Goal: Book appointment/travel/reservation

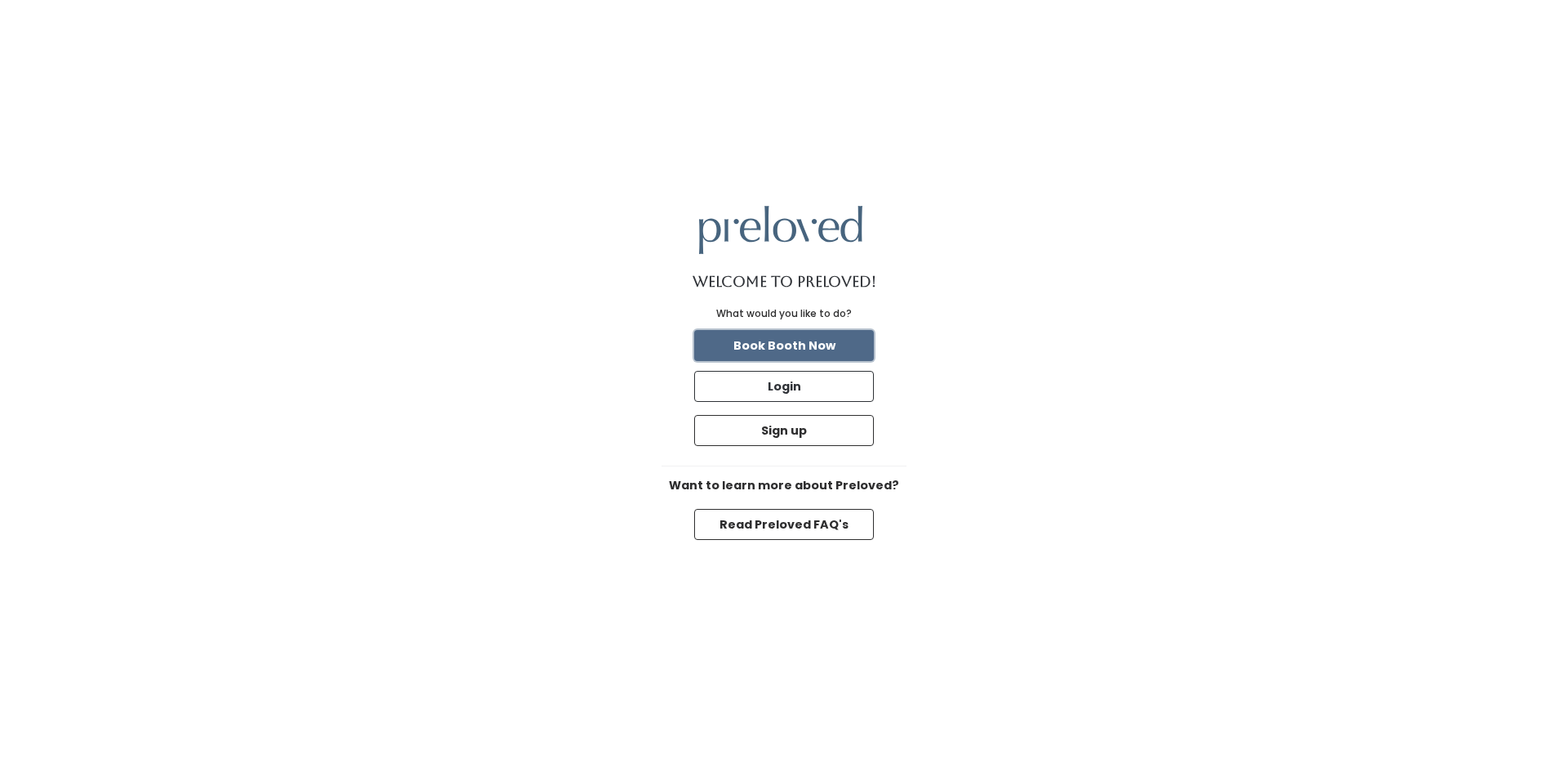
click at [858, 351] on button "Book Booth Now" at bounding box center [784, 345] width 180 height 31
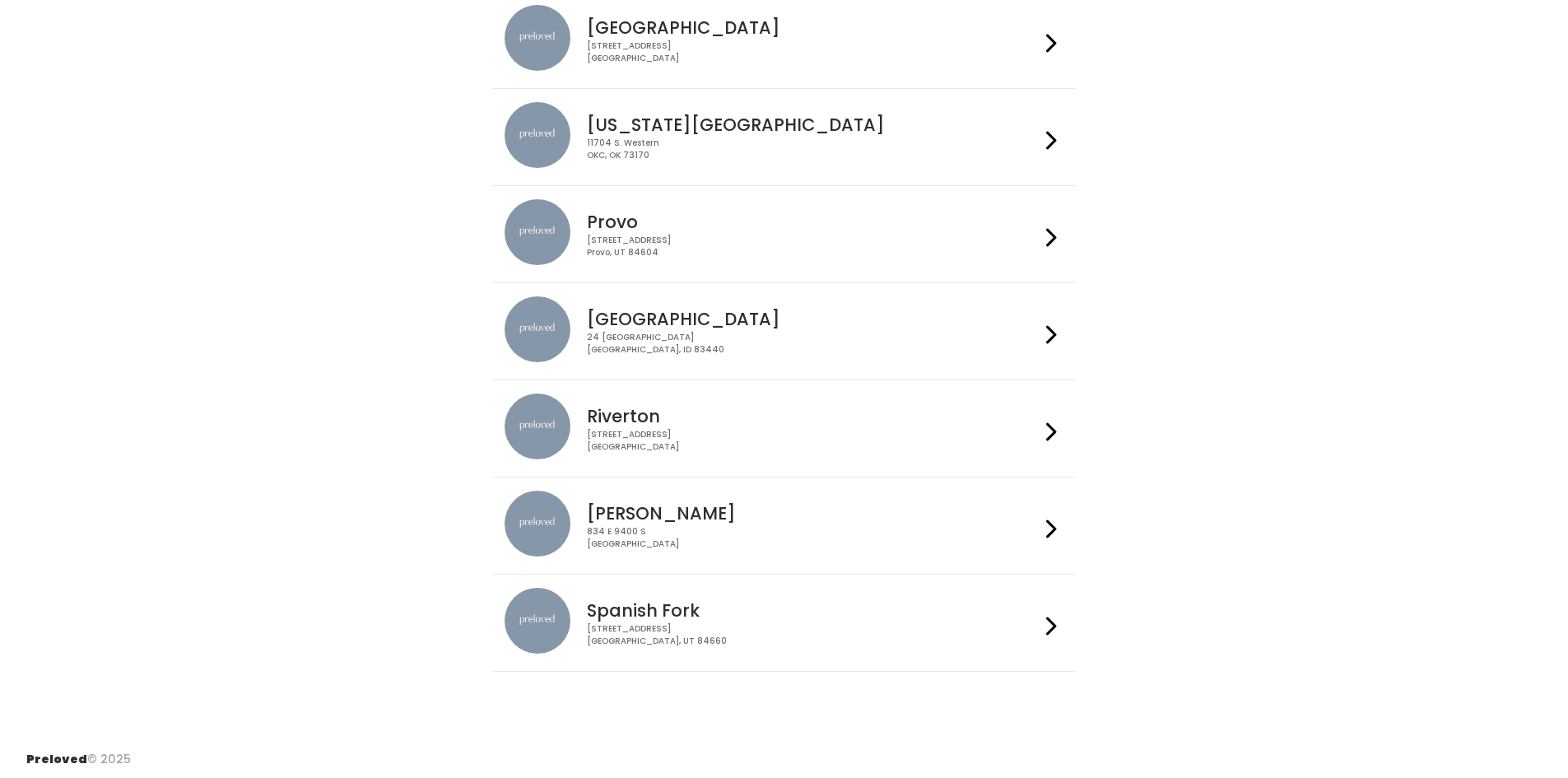
scroll to position [372, 0]
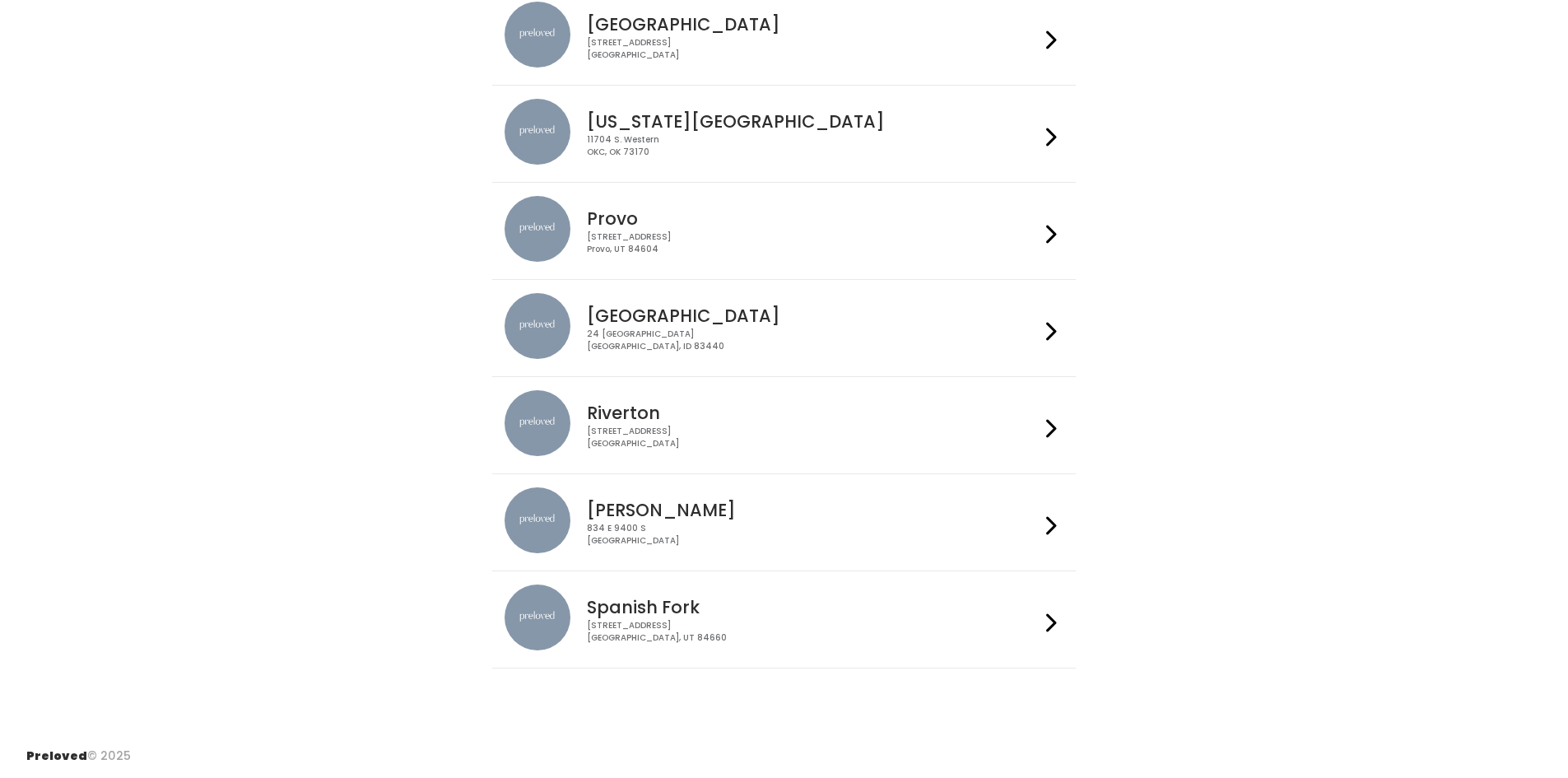
click at [703, 341] on div "24 South 1st West Rexburg, ID 83440" at bounding box center [813, 340] width 453 height 24
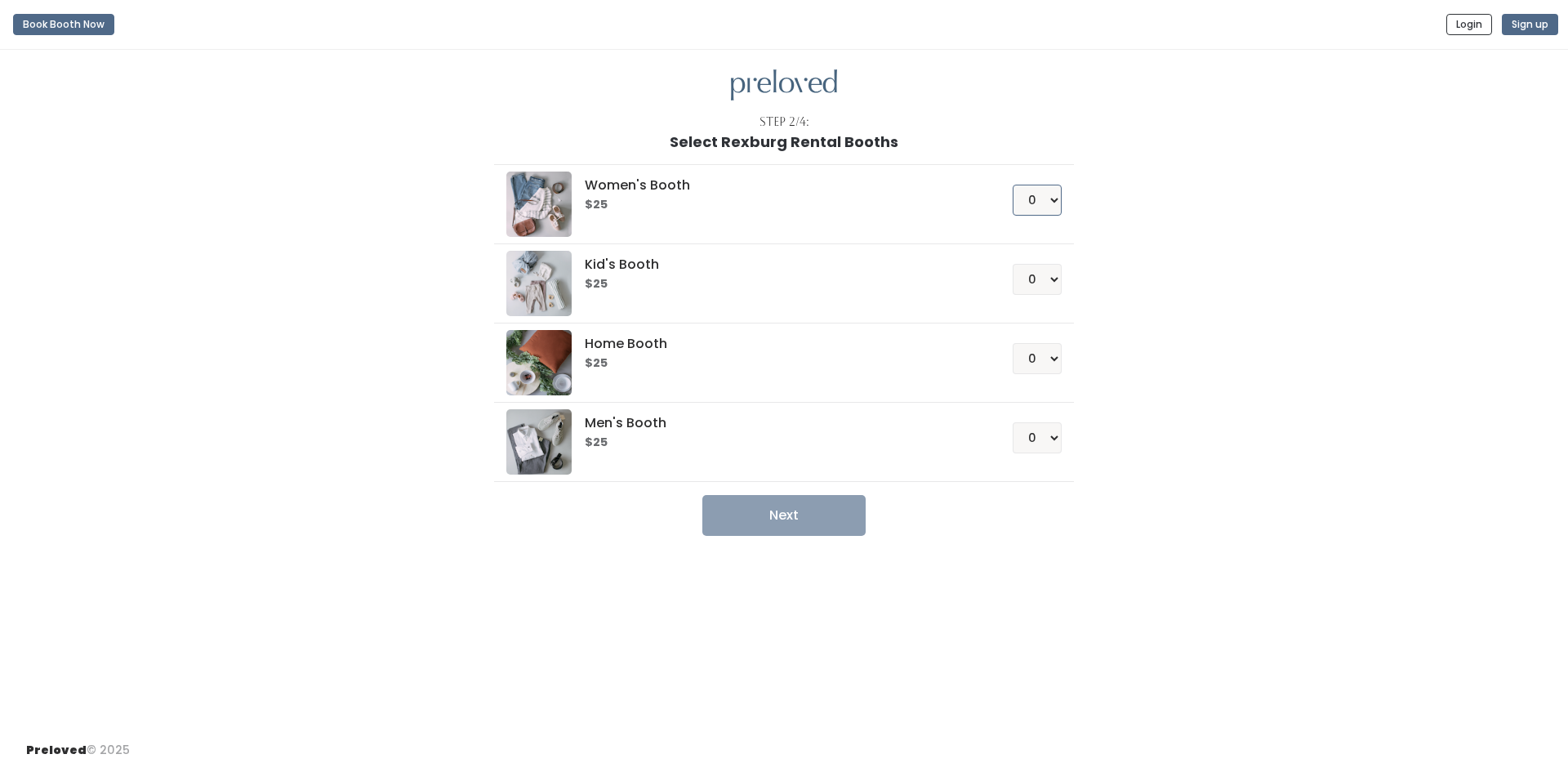
click at [1044, 203] on select "0 1 2 3 4" at bounding box center [1038, 199] width 49 height 31
select select "1"
click at [1013, 184] on select "0 1 2 3 4" at bounding box center [1038, 199] width 49 height 31
click at [836, 525] on button "Next" at bounding box center [784, 515] width 163 height 41
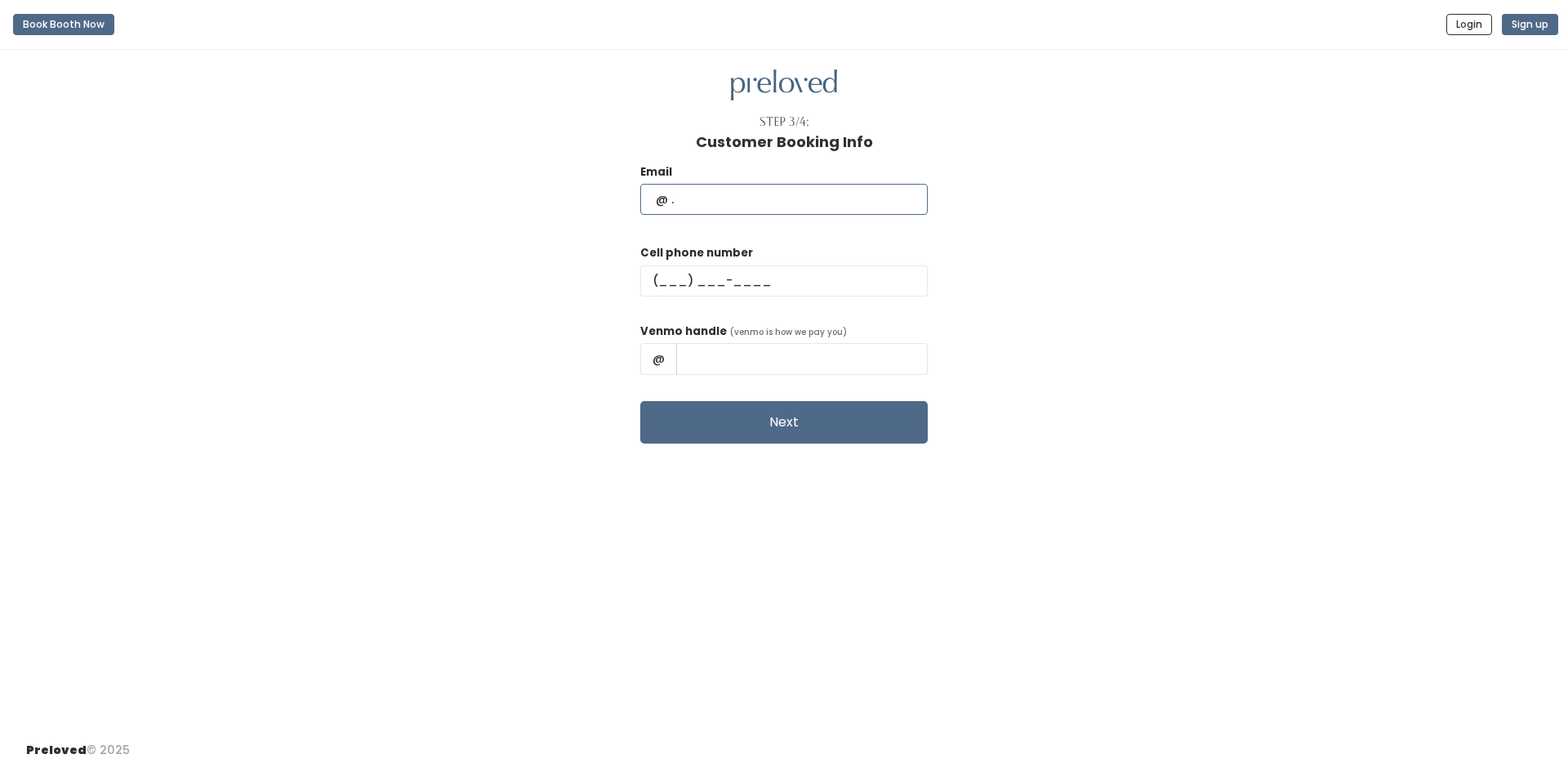
click at [739, 197] on input "text" at bounding box center [784, 199] width 288 height 31
type input "ebbelynking@icloud.com"
type input "(208) 738-6971"
type input "ebbe-king"
click at [641, 401] on button "Next" at bounding box center [784, 422] width 288 height 42
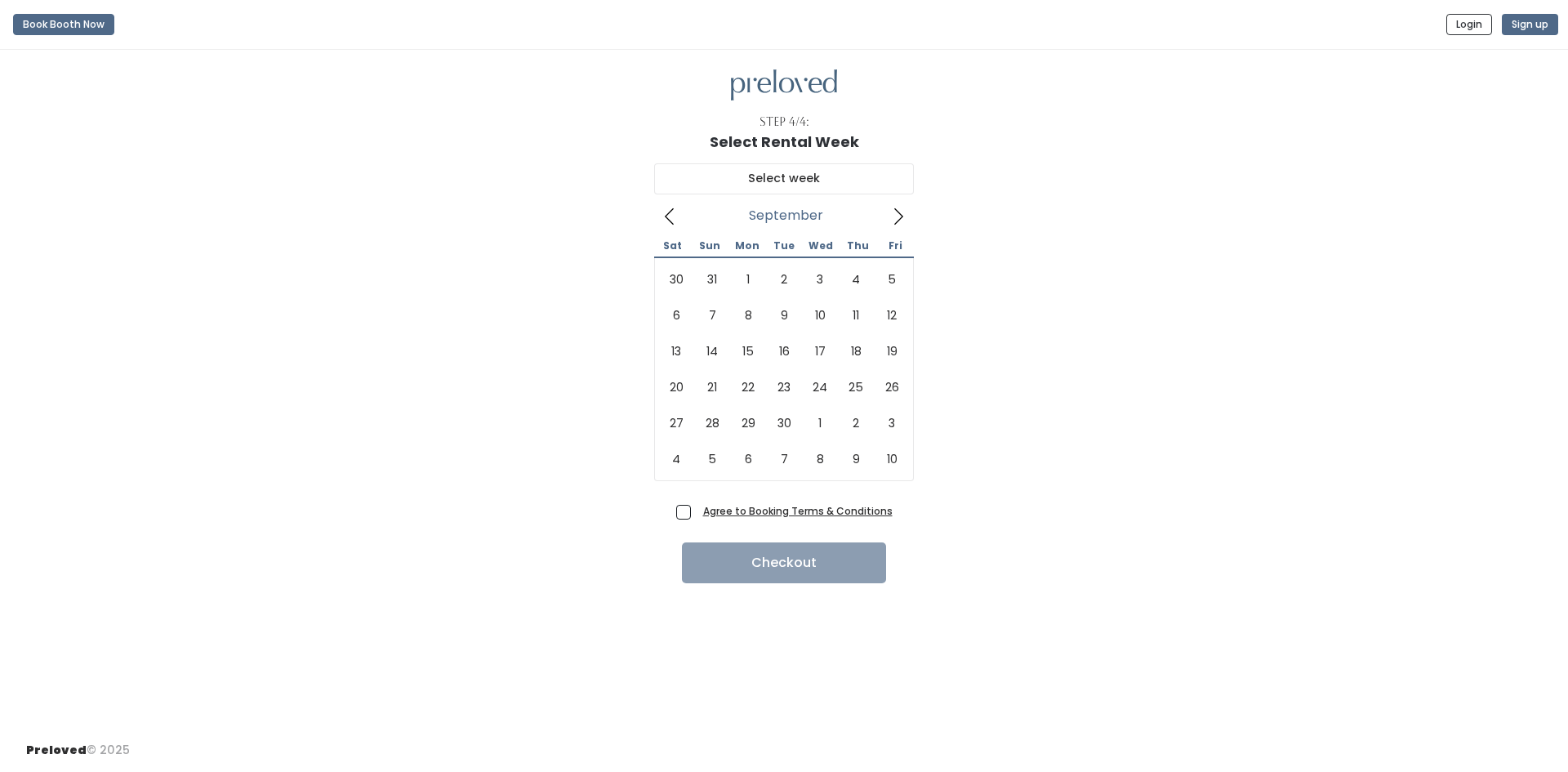
click at [897, 214] on icon at bounding box center [898, 216] width 18 height 18
type input "September 20 to September 26"
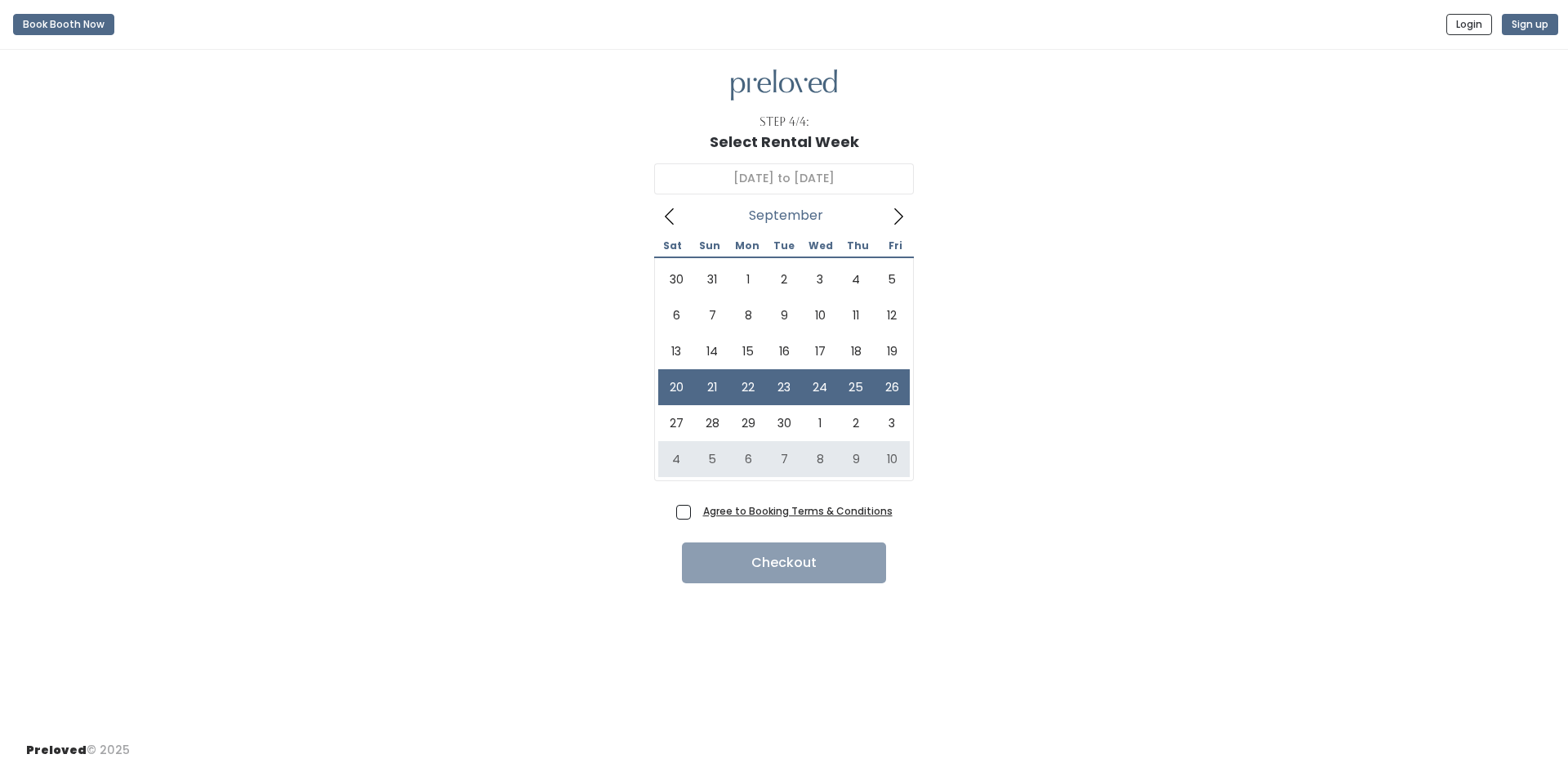
click at [696, 519] on span "Agree to Booking Terms & Conditions" at bounding box center [794, 510] width 196 height 17
click at [696, 513] on input "Agree to Booking Terms & Conditions" at bounding box center [701, 507] width 11 height 11
checkbox input "true"
click at [806, 566] on button "Checkout" at bounding box center [784, 563] width 204 height 41
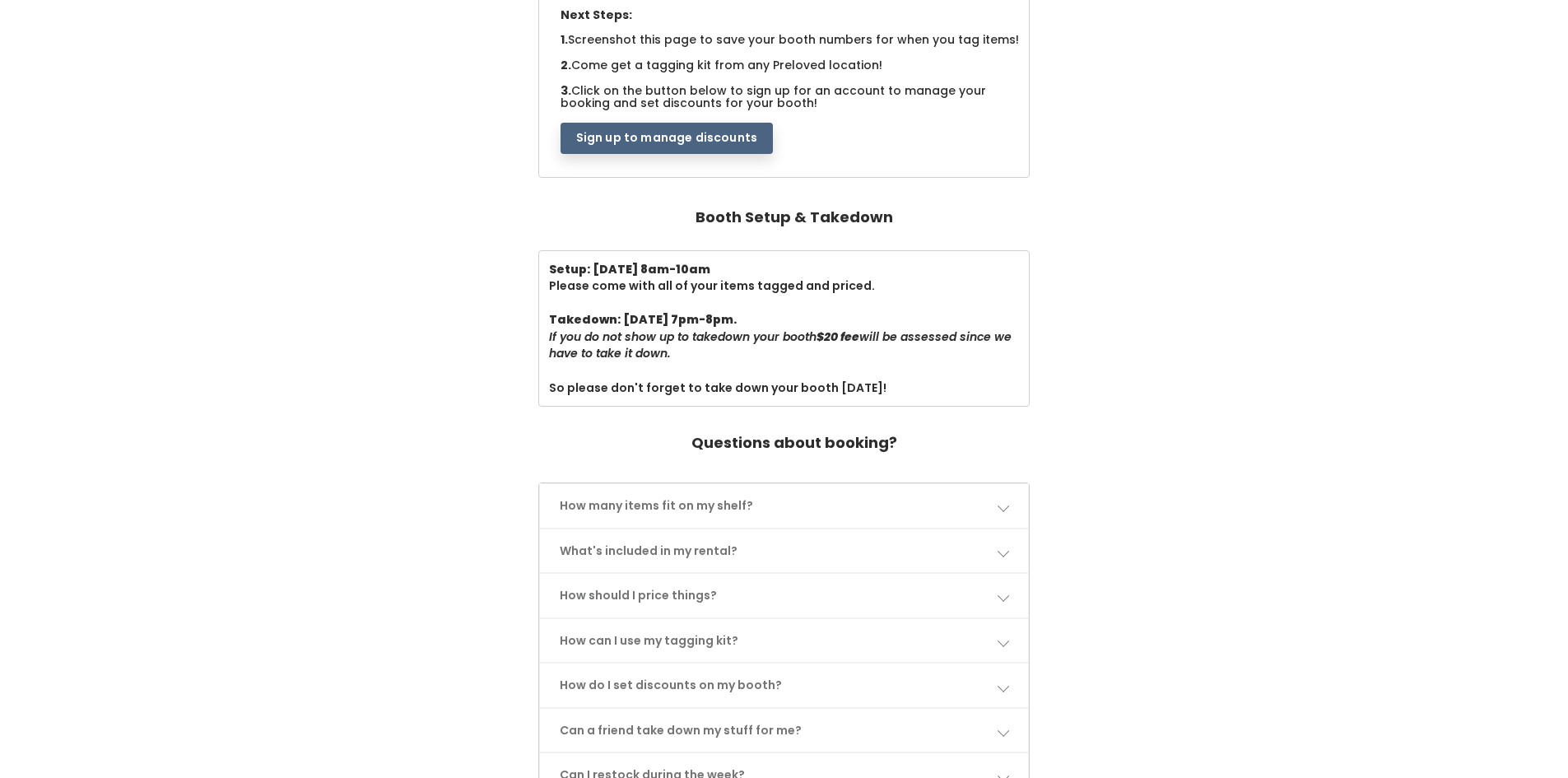
scroll to position [412, 0]
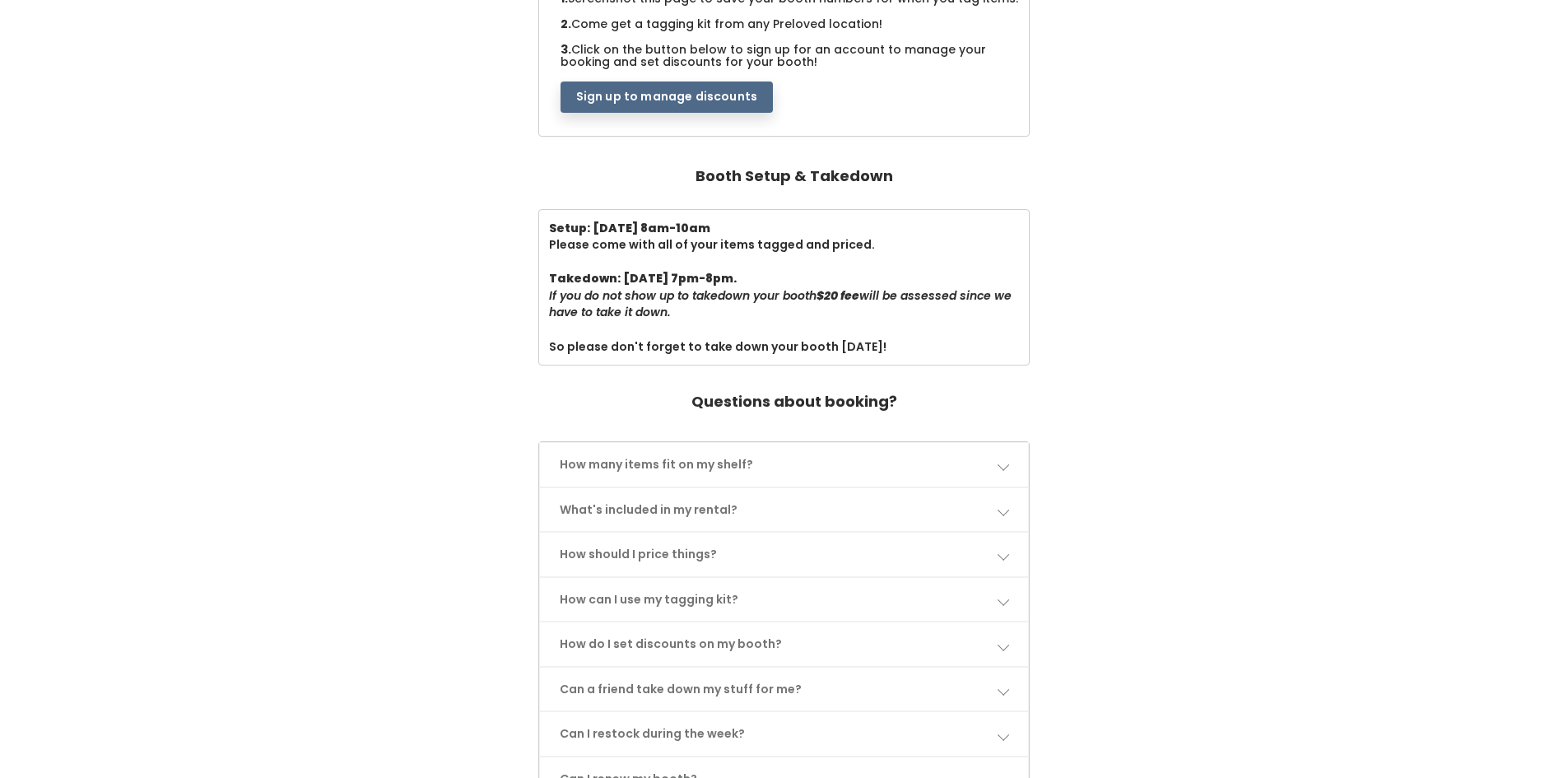
click at [826, 469] on link "How many items fit on my shelf?" at bounding box center [784, 464] width 489 height 44
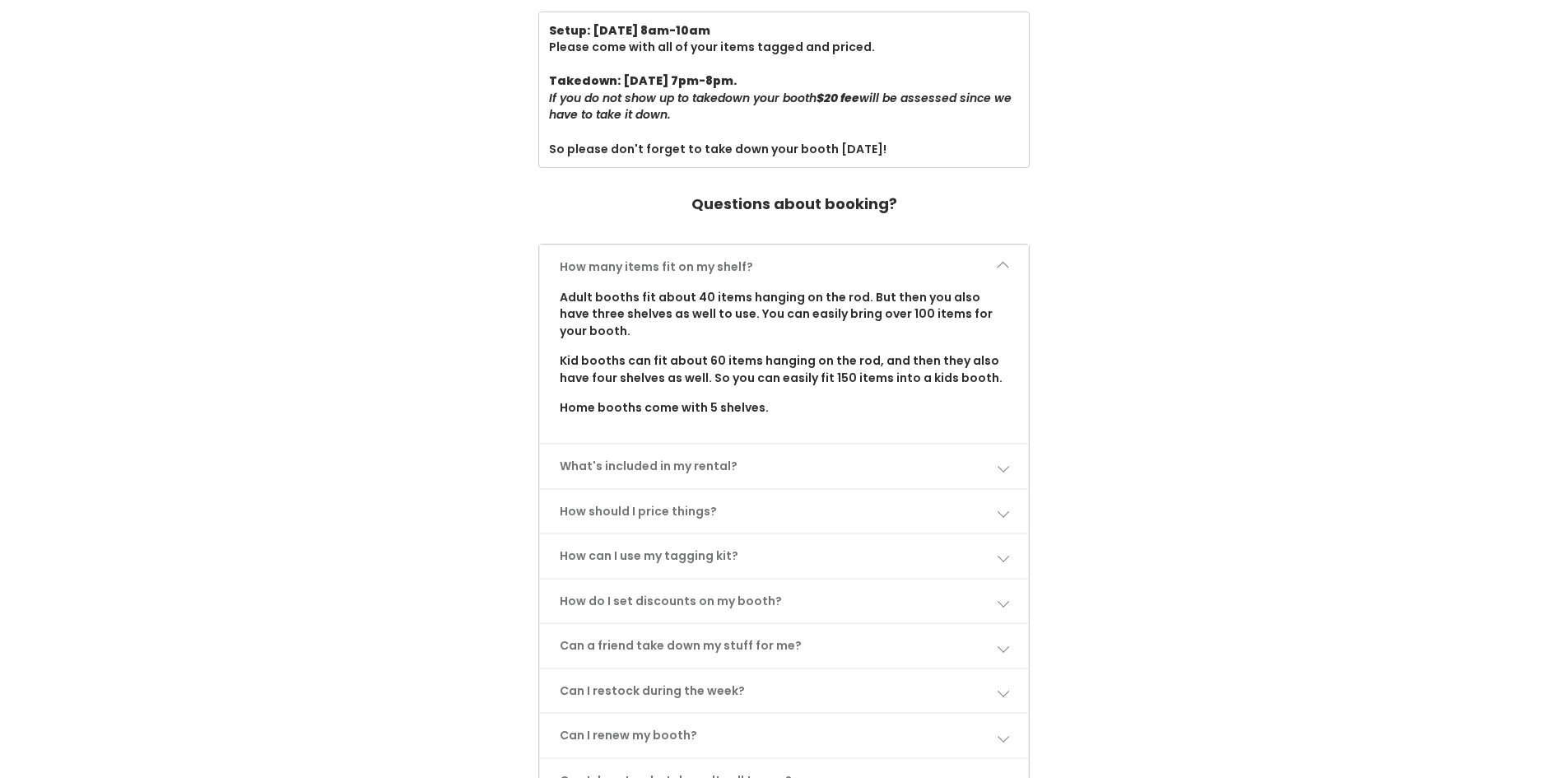
scroll to position [658, 0]
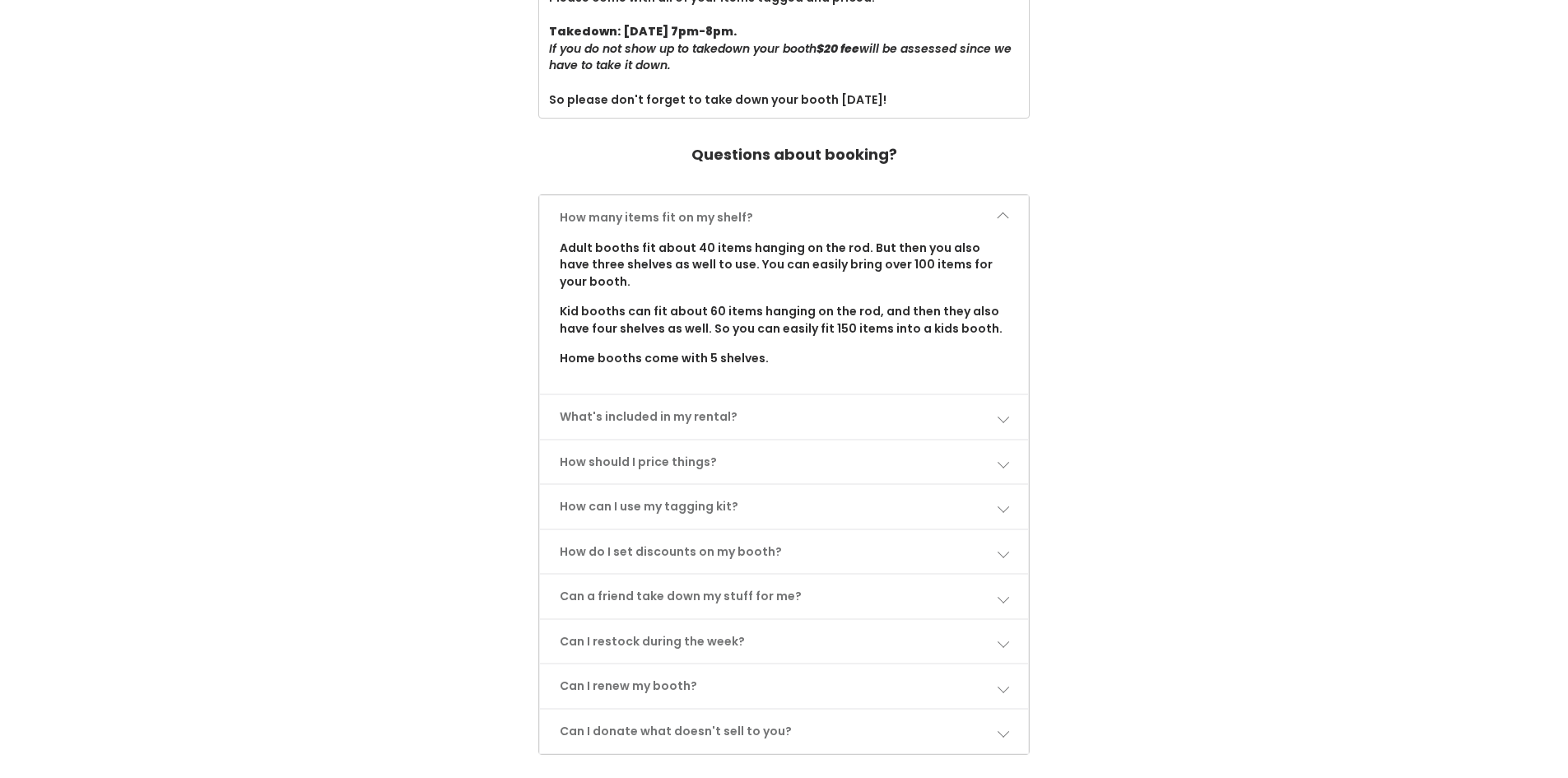
click at [776, 405] on link "What's included in my rental?" at bounding box center [784, 416] width 489 height 44
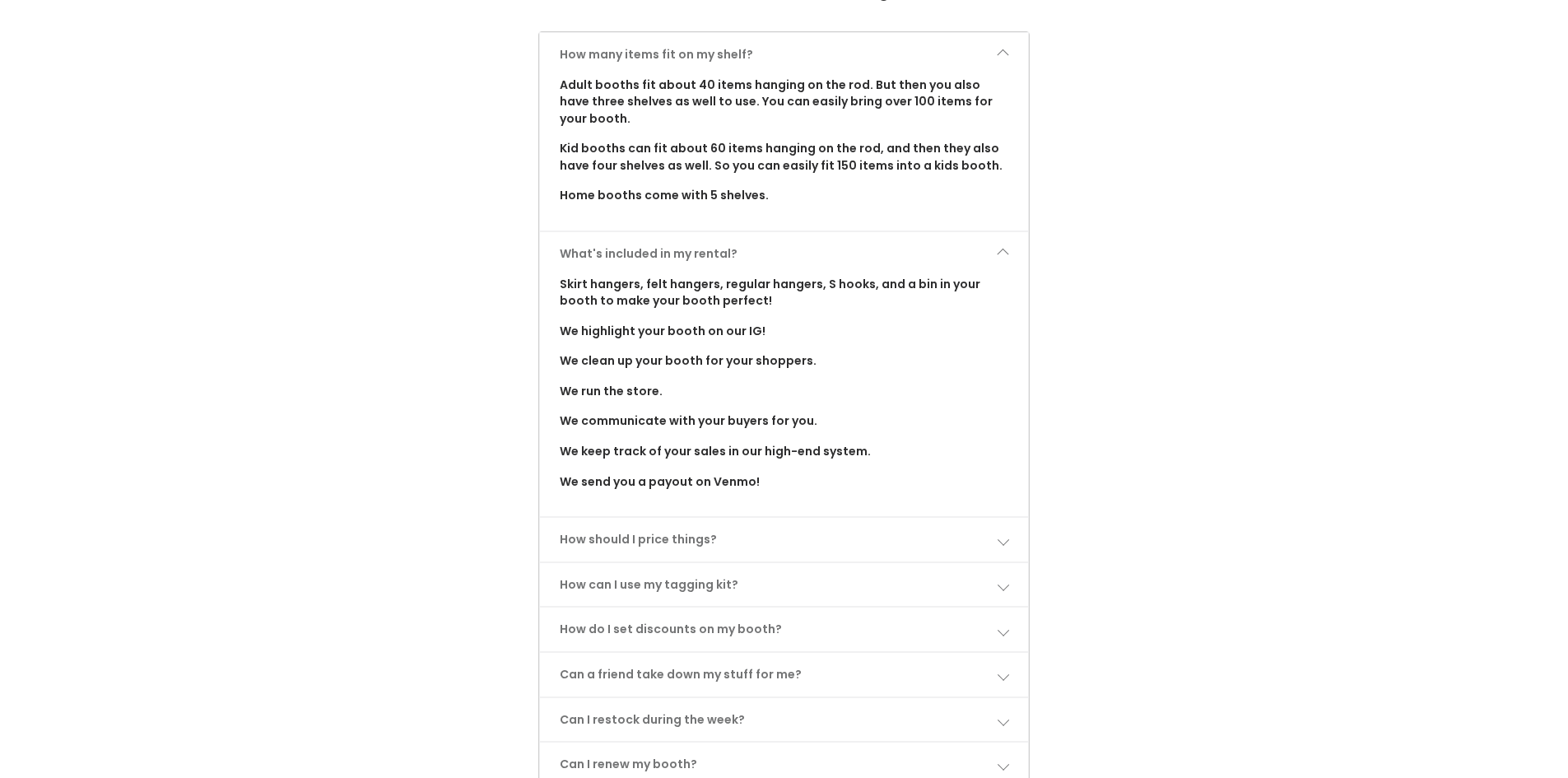
scroll to position [823, 0]
click at [817, 536] on link "How should I price things?" at bounding box center [784, 537] width 489 height 44
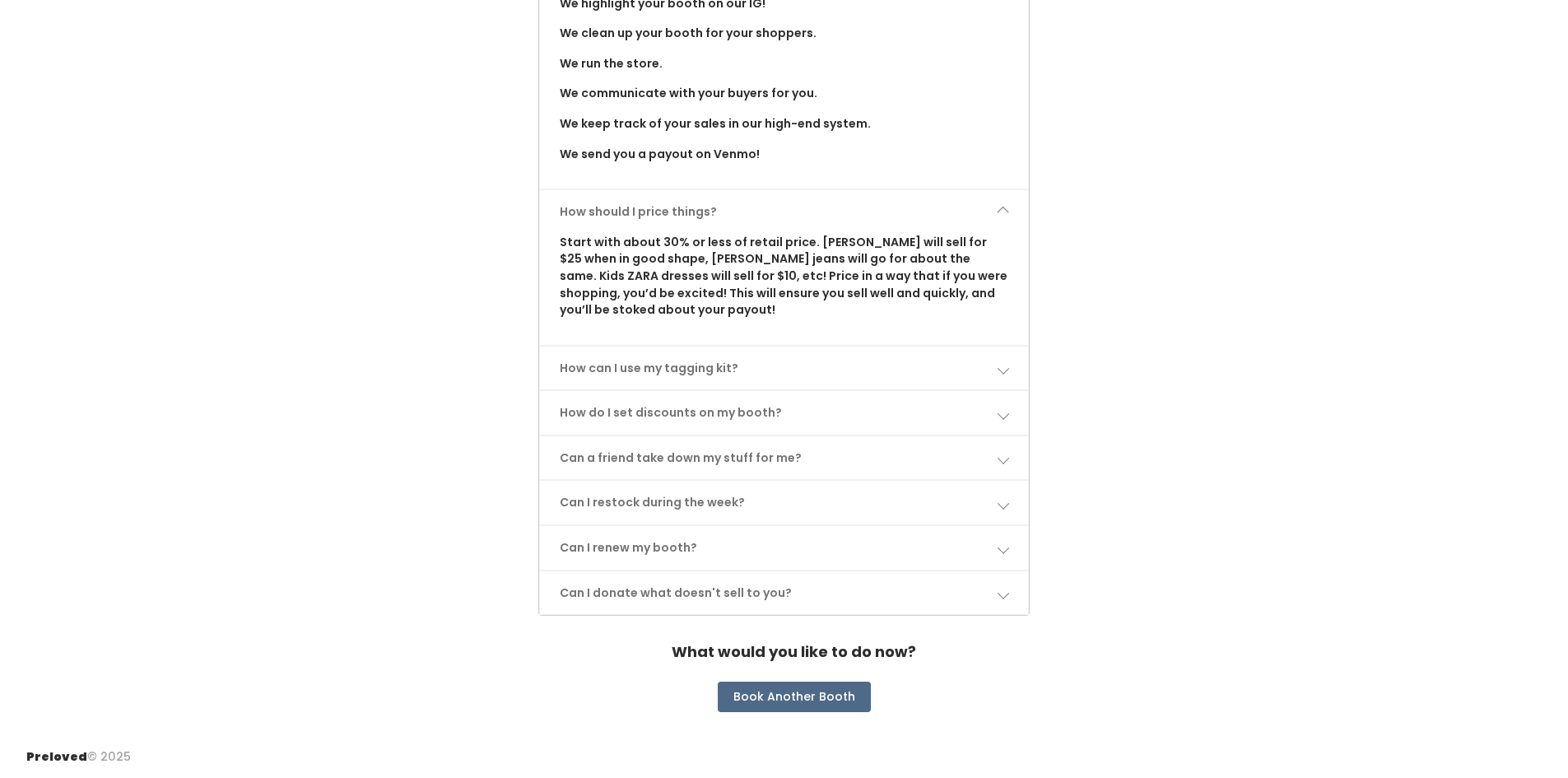
scroll to position [1151, 0]
click at [855, 361] on link "How can I use my tagging kit?" at bounding box center [784, 366] width 489 height 44
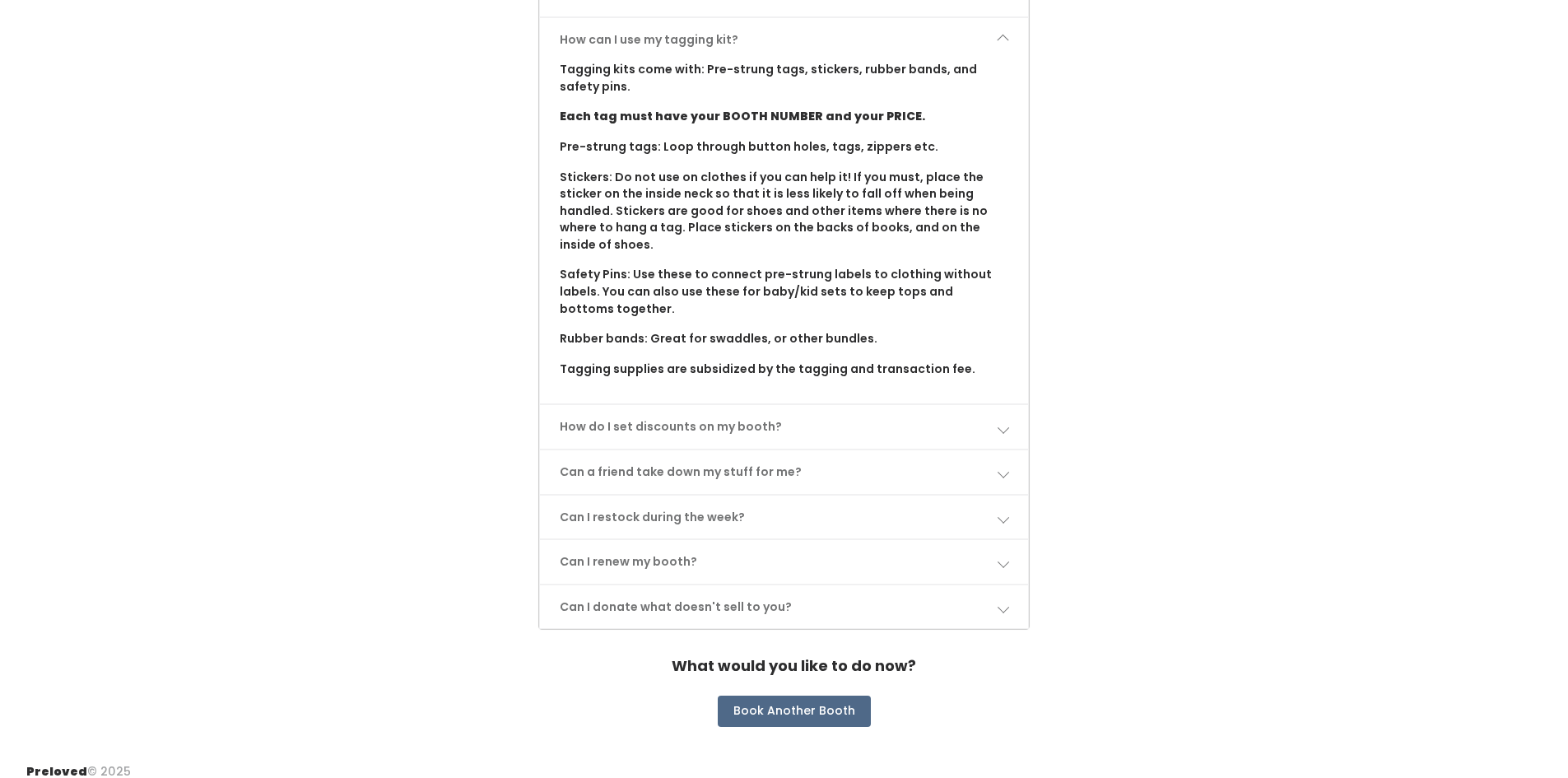
scroll to position [1480, 0]
click at [801, 420] on link "How do I set discounts on my booth?" at bounding box center [784, 424] width 489 height 44
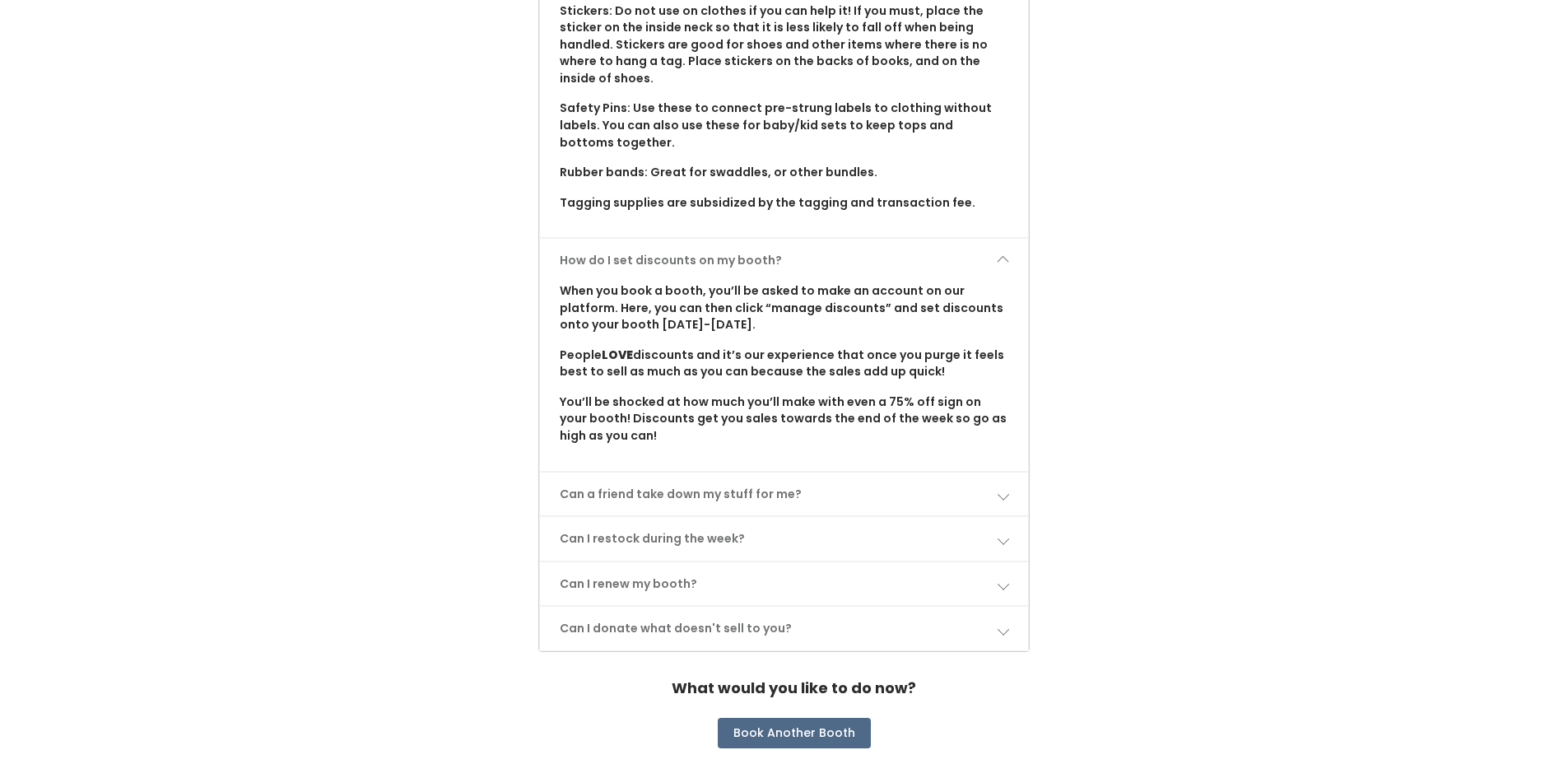
scroll to position [1644, 0]
click at [832, 493] on link "Can a friend take down my stuff for me?" at bounding box center [784, 493] width 489 height 44
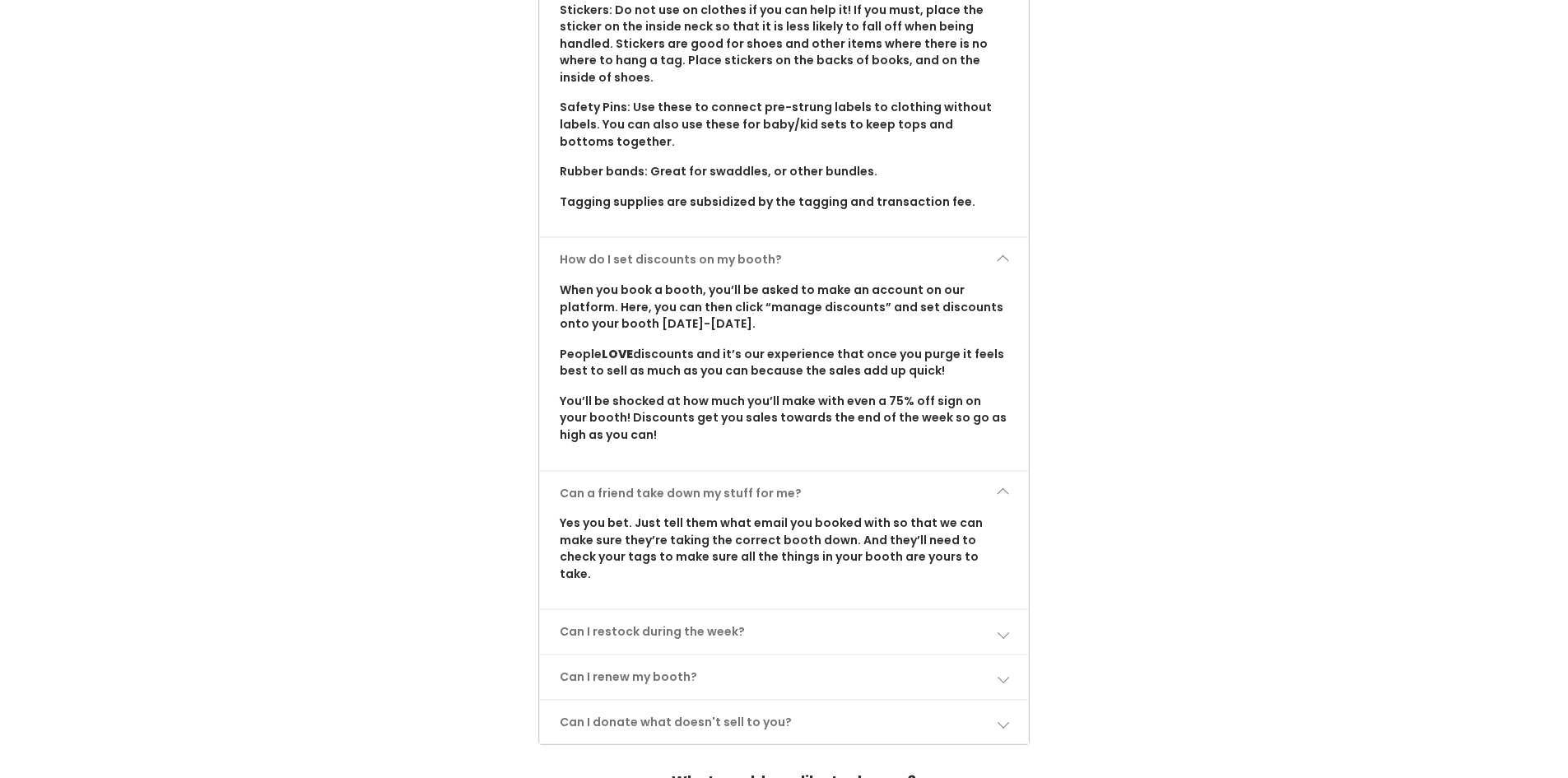
click at [832, 493] on link "Can a friend take down my stuff for me?" at bounding box center [784, 493] width 489 height 44
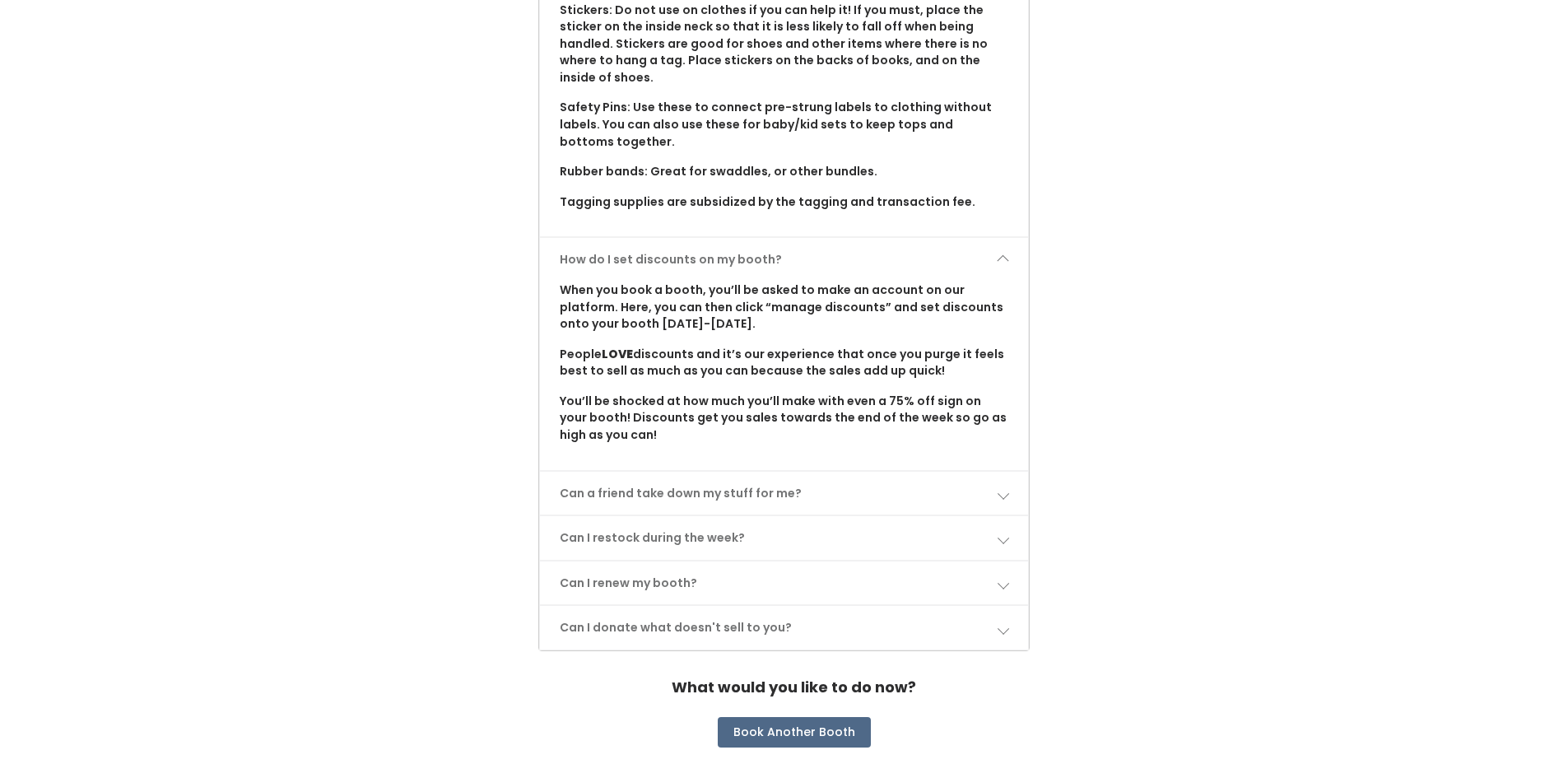
click at [830, 542] on link "Can I restock during the week?" at bounding box center [784, 537] width 489 height 44
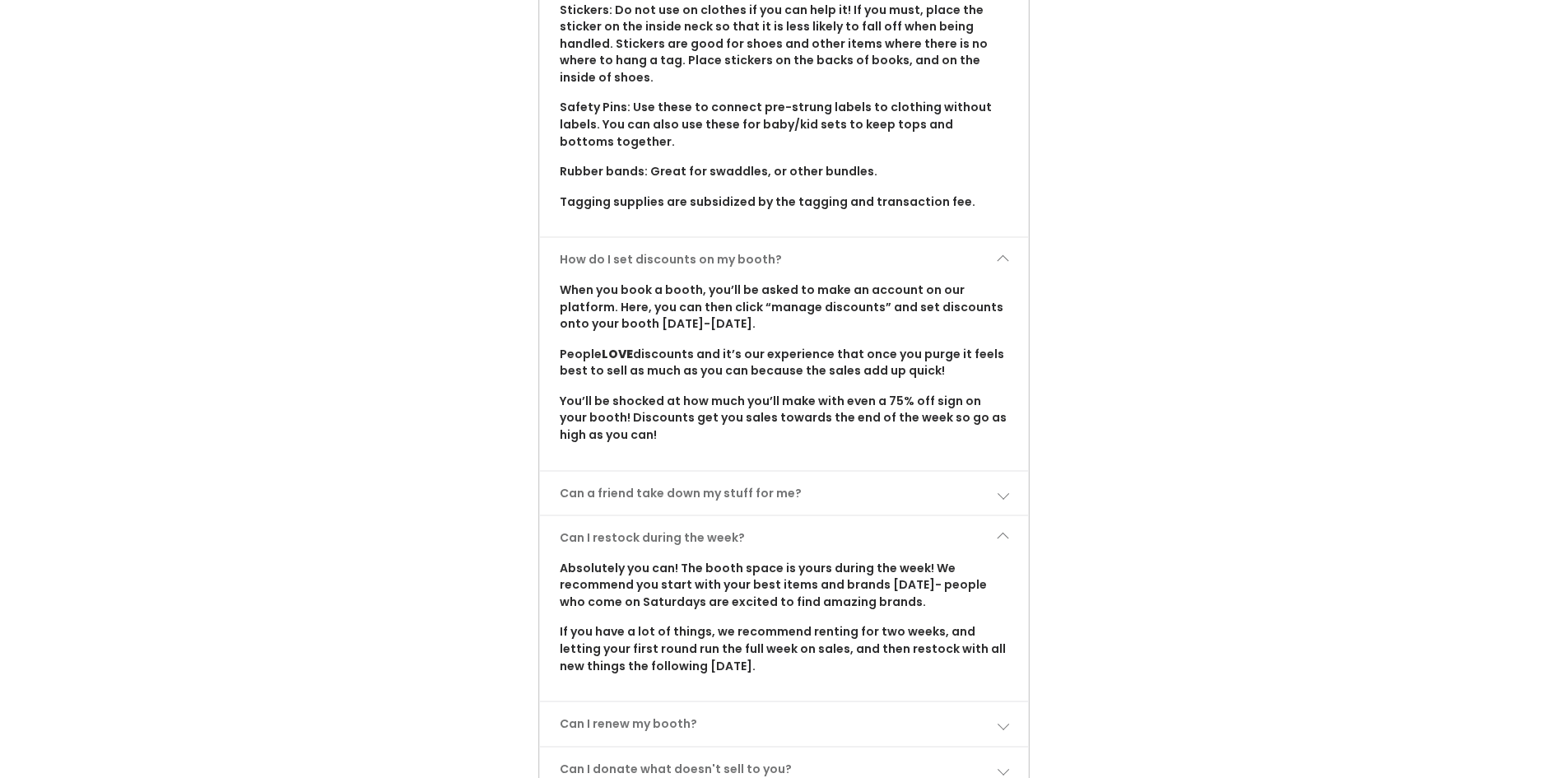
click at [830, 542] on link "Can I restock during the week?" at bounding box center [784, 537] width 489 height 44
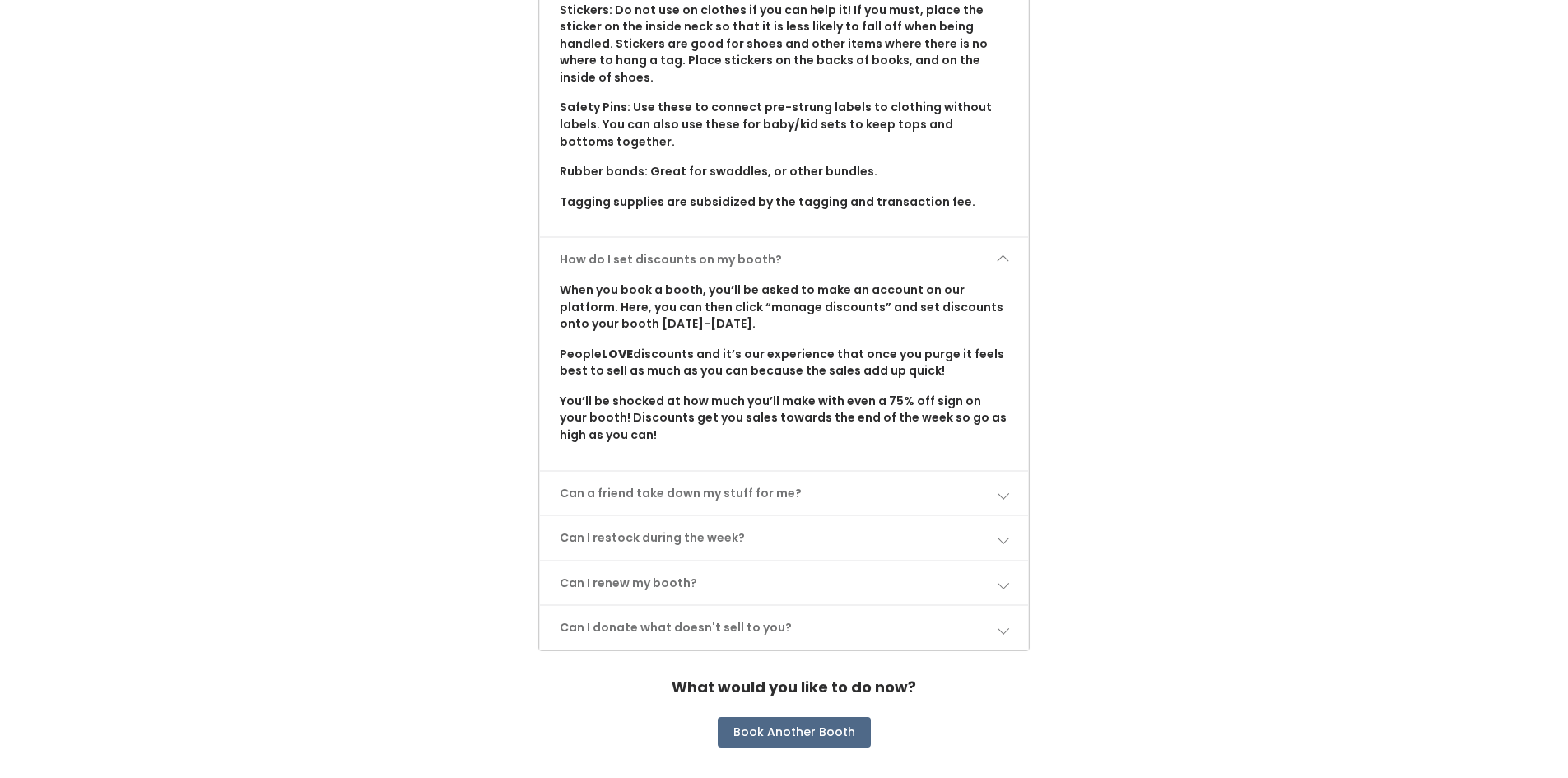
click at [806, 591] on link "Can I renew my booth?" at bounding box center [784, 582] width 489 height 44
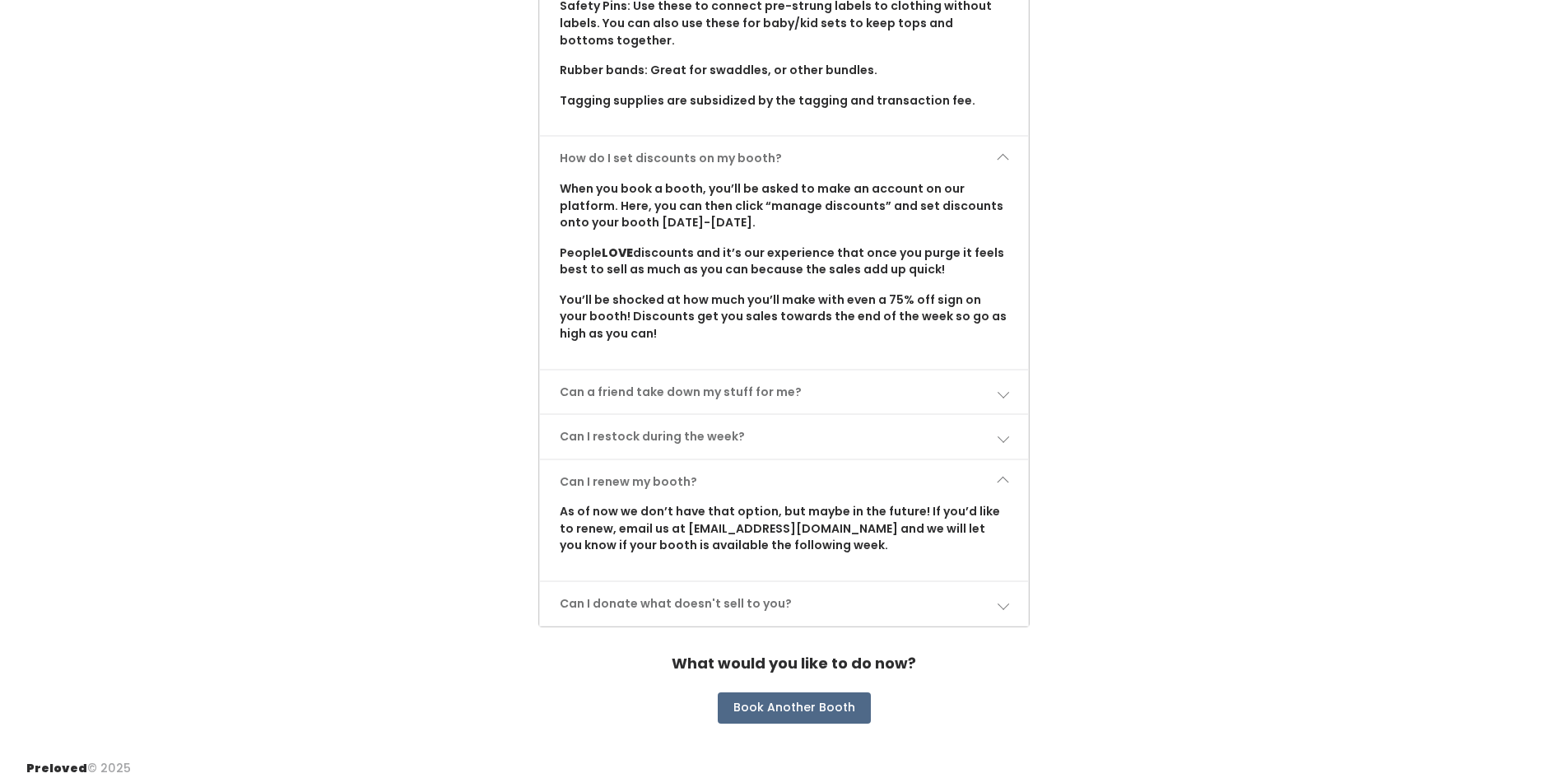
scroll to position [1758, 0]
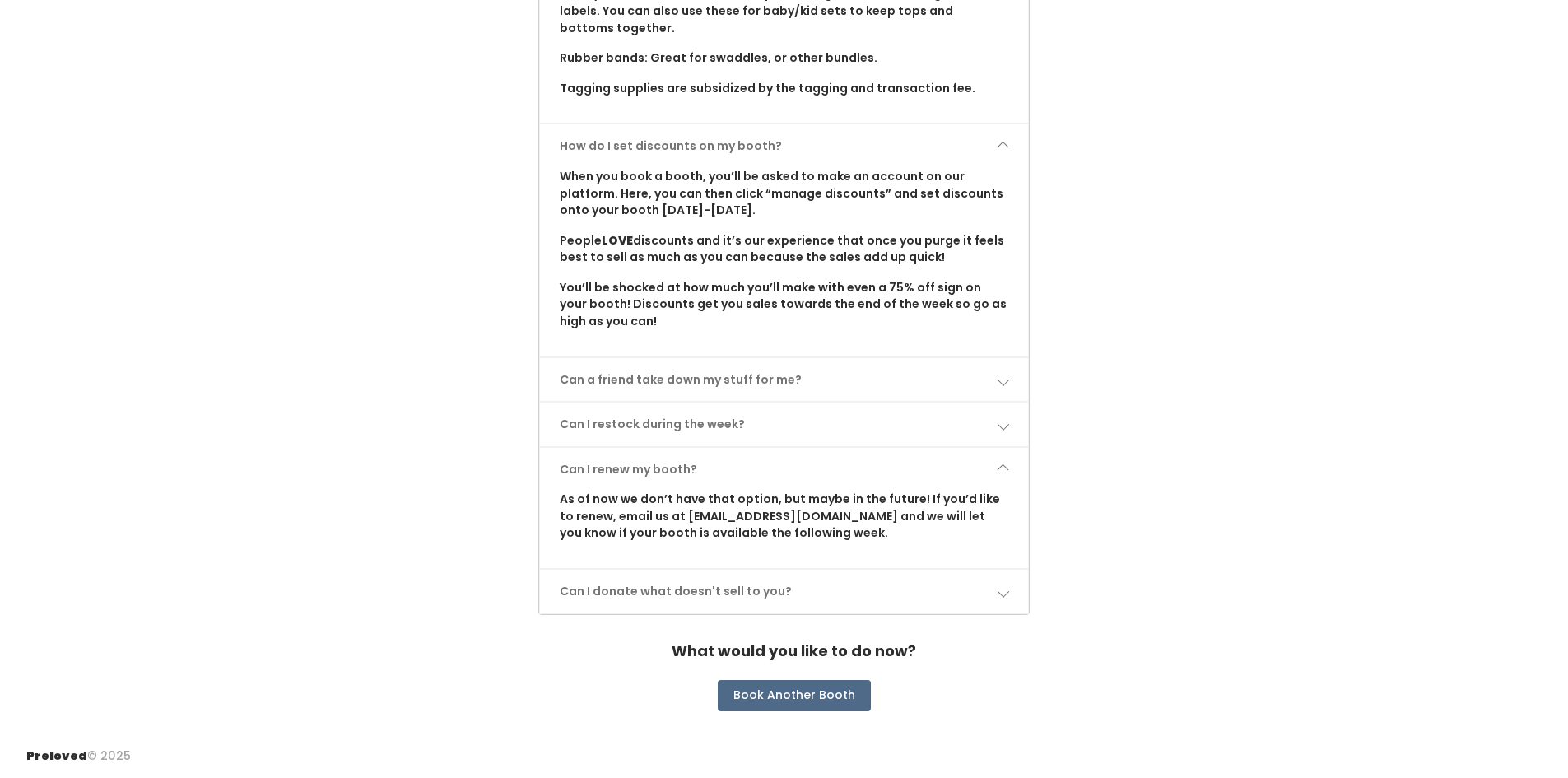
click at [801, 578] on link "Can I donate what doesn't sell to you?" at bounding box center [784, 590] width 489 height 44
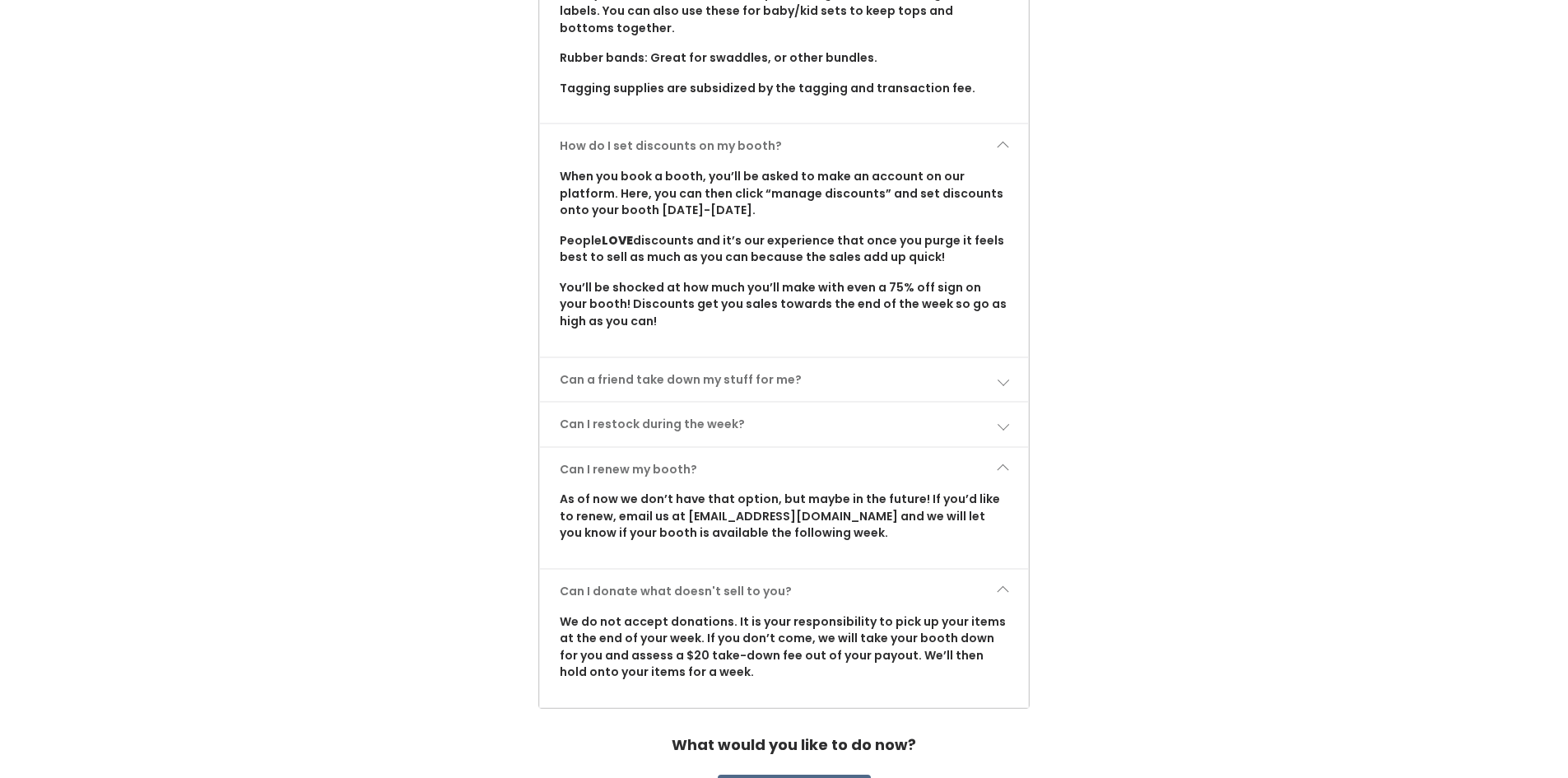
click at [801, 578] on link "Can I donate what doesn't sell to you?" at bounding box center [784, 590] width 489 height 44
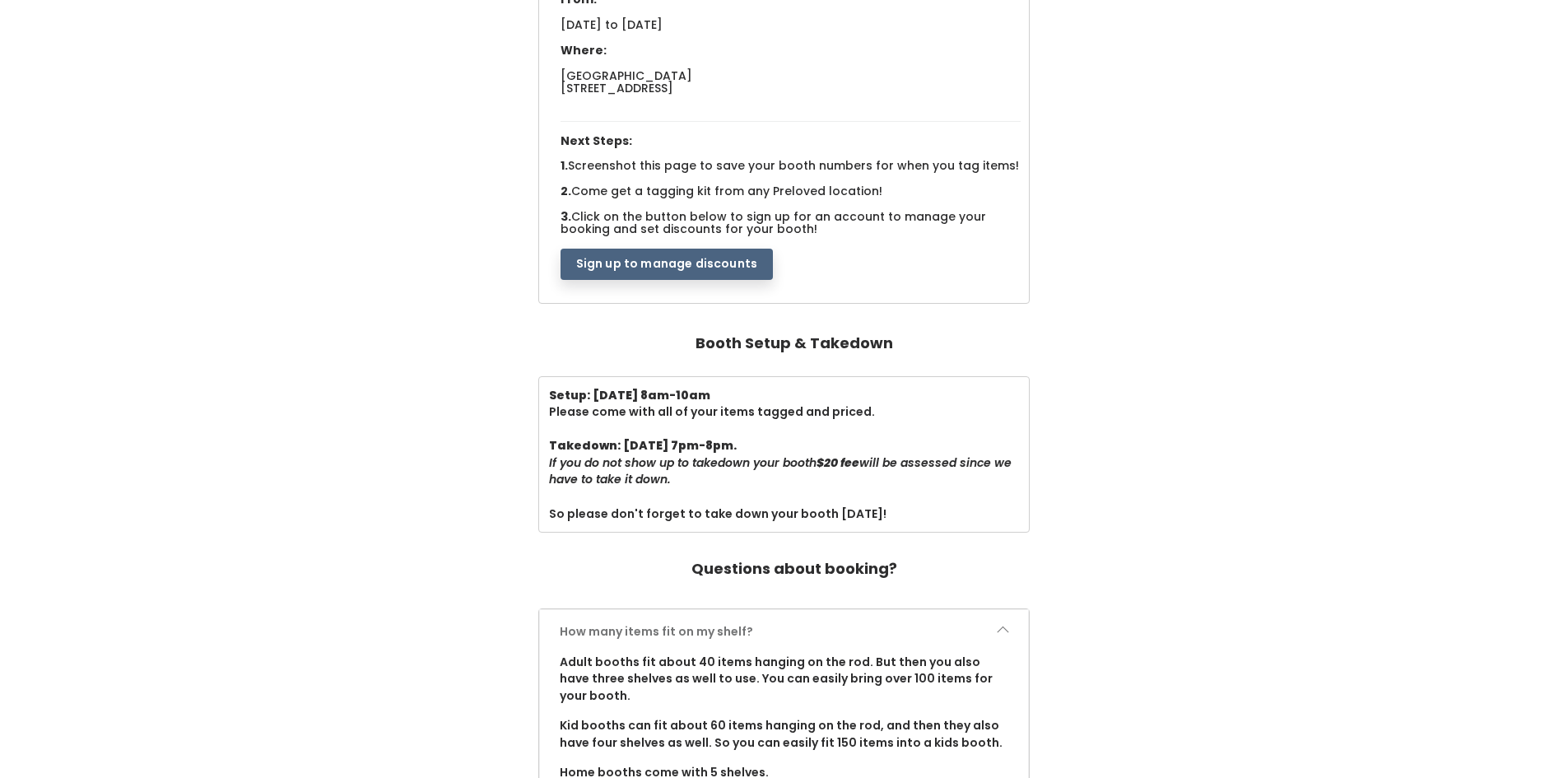
scroll to position [112, 0]
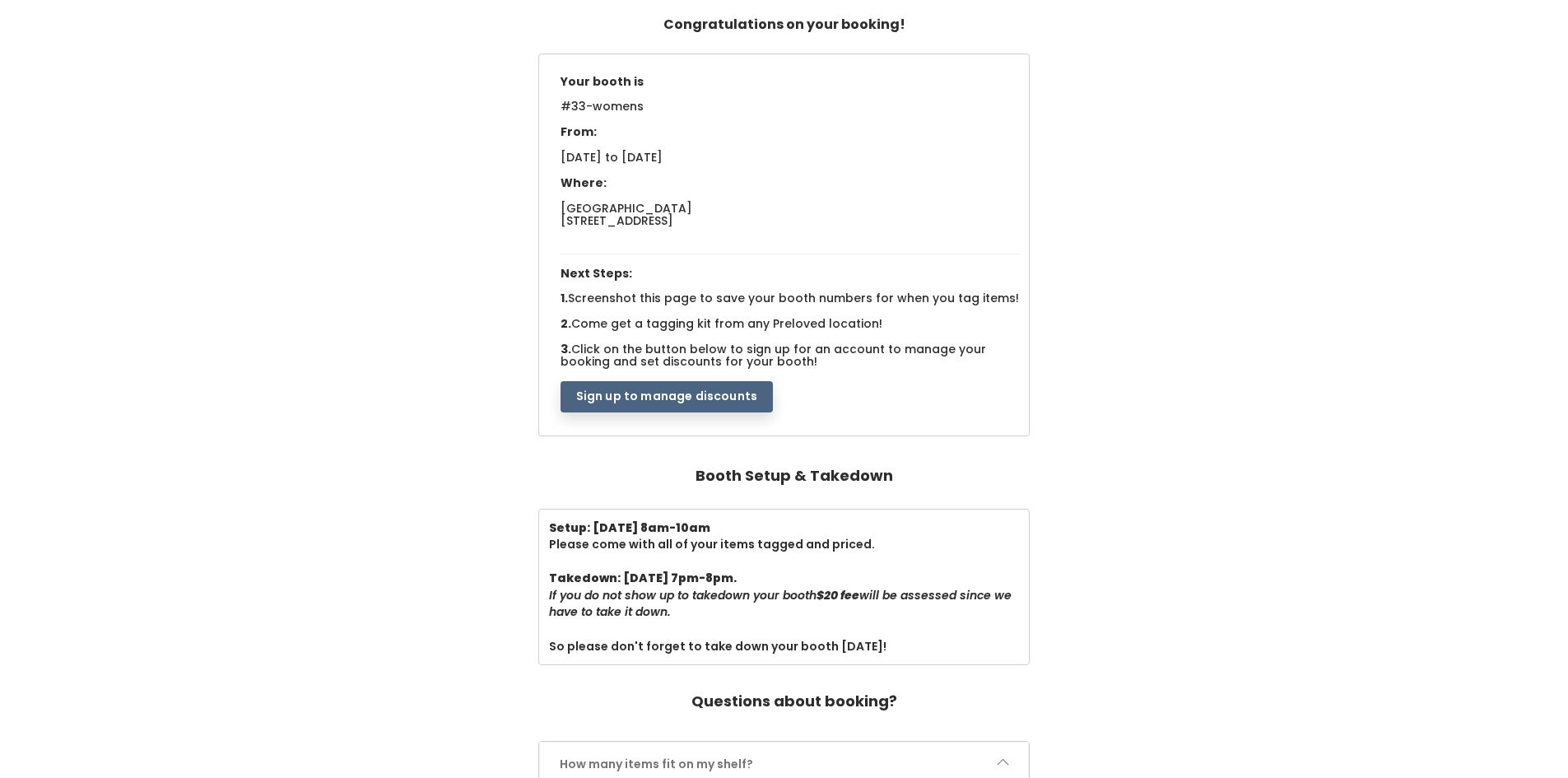
click at [680, 395] on button "Sign up to manage discounts" at bounding box center [666, 397] width 213 height 31
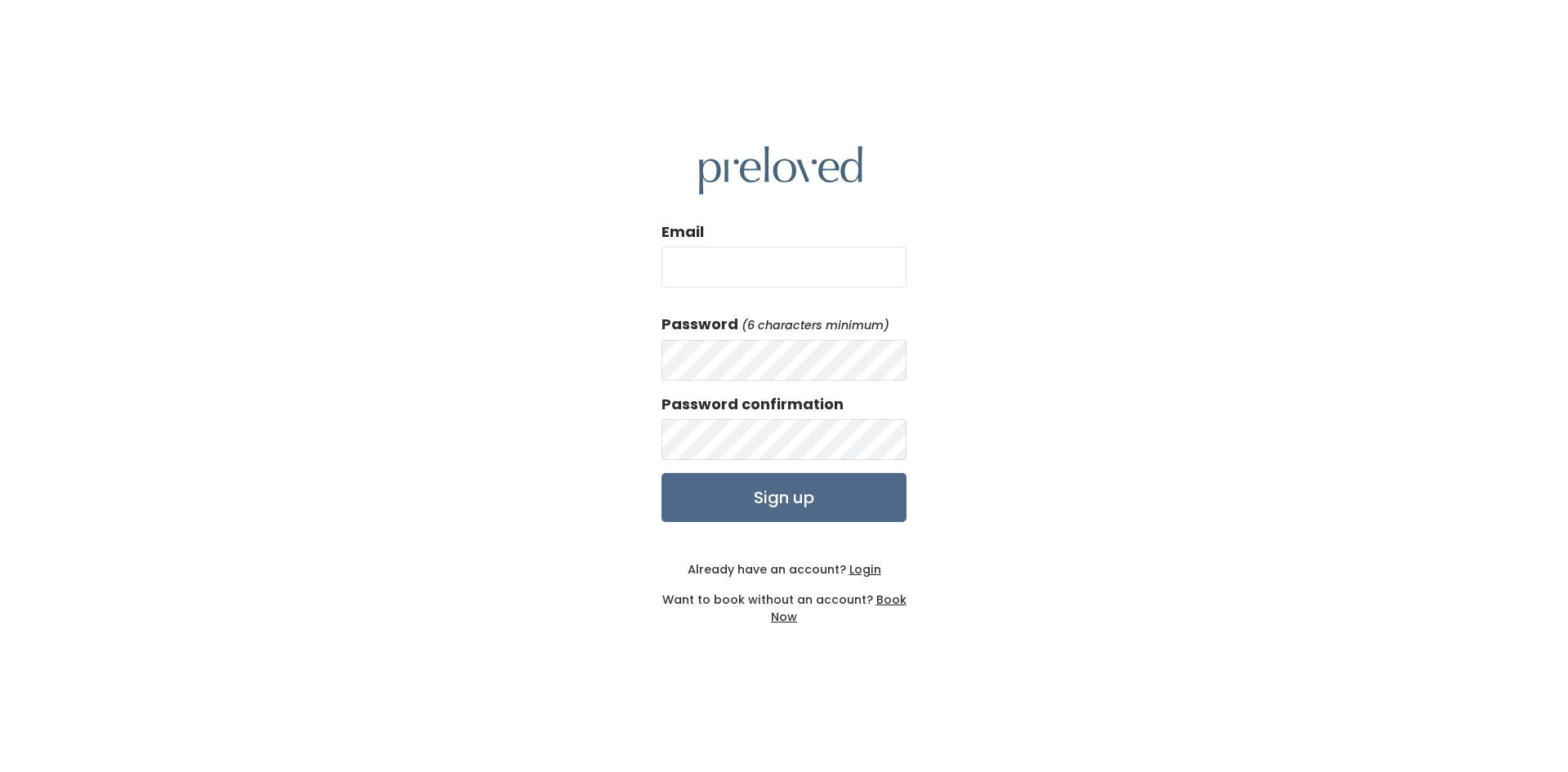
click at [822, 258] on input "Email" at bounding box center [784, 267] width 245 height 41
type input "[EMAIL_ADDRESS][DOMAIN_NAME]"
click at [662, 473] on input "Sign up" at bounding box center [784, 498] width 245 height 49
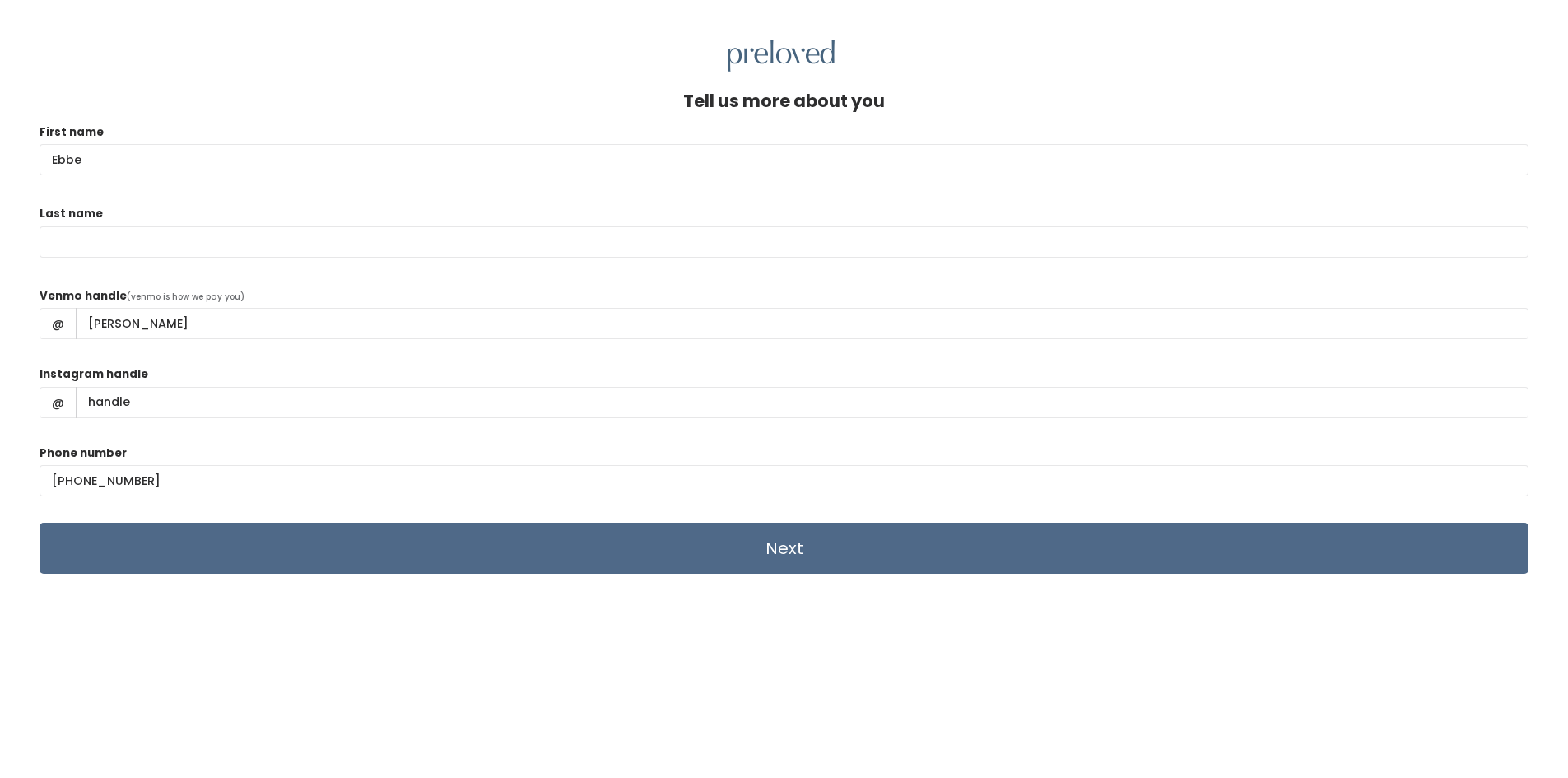
type input "Ebbe"
type input "King"
click at [325, 410] on input "Instagram handle" at bounding box center [802, 402] width 1453 height 31
type input "ebbe__king"
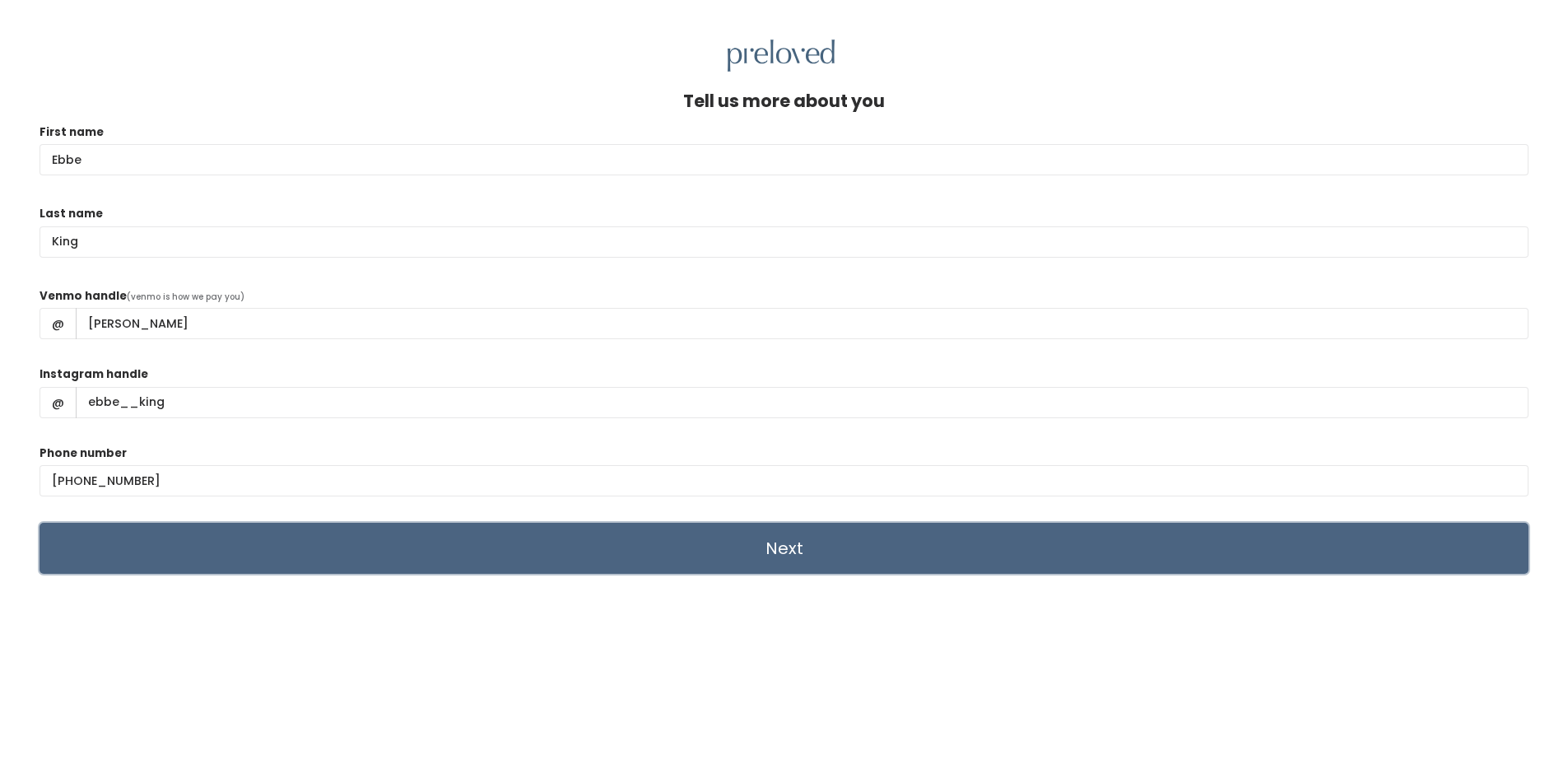
click at [521, 547] on input "Next" at bounding box center [784, 548] width 1489 height 51
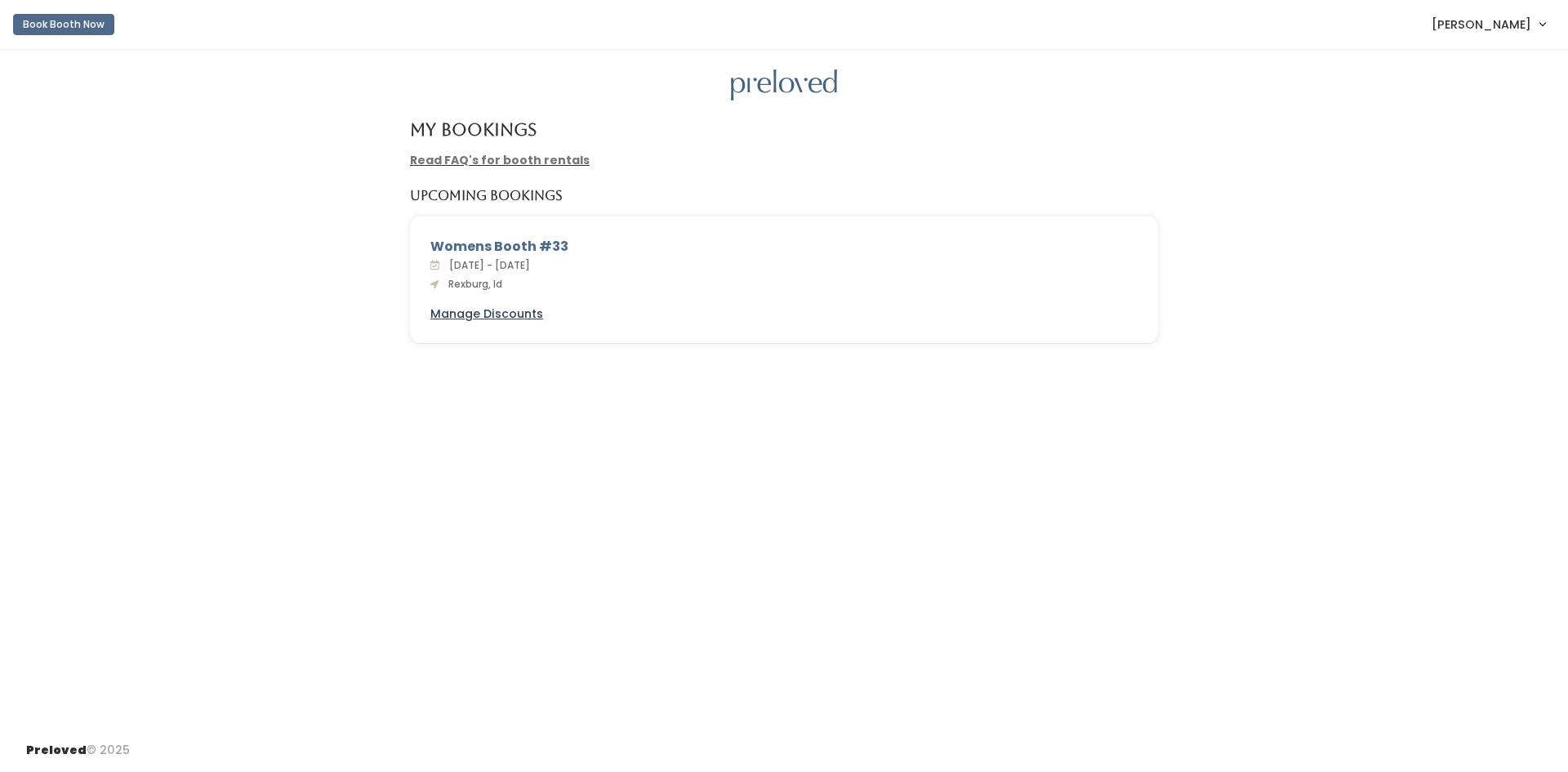
click at [498, 317] on u "Manage Discounts" at bounding box center [487, 313] width 113 height 17
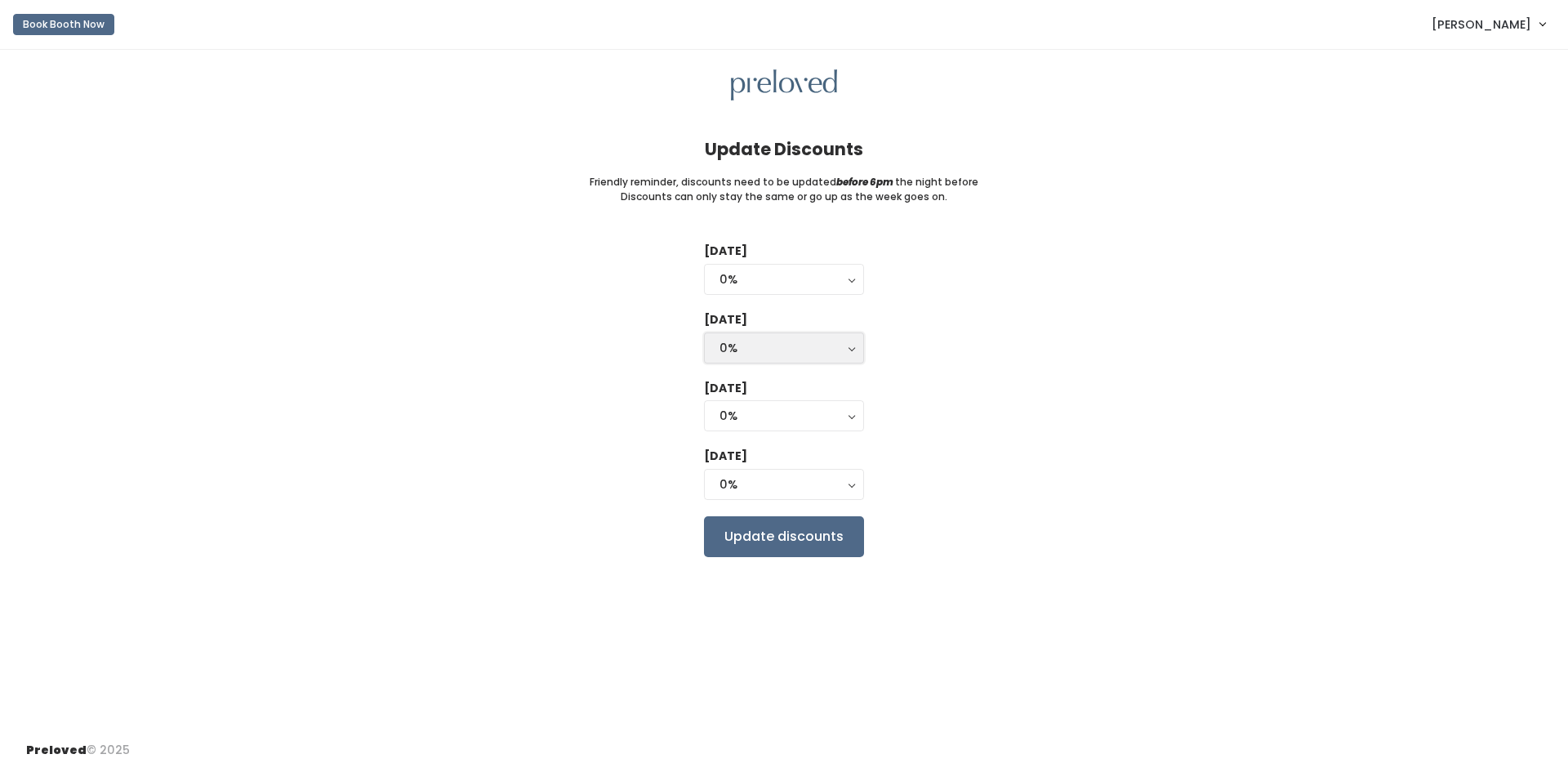
click at [781, 343] on div "0%" at bounding box center [784, 348] width 129 height 18
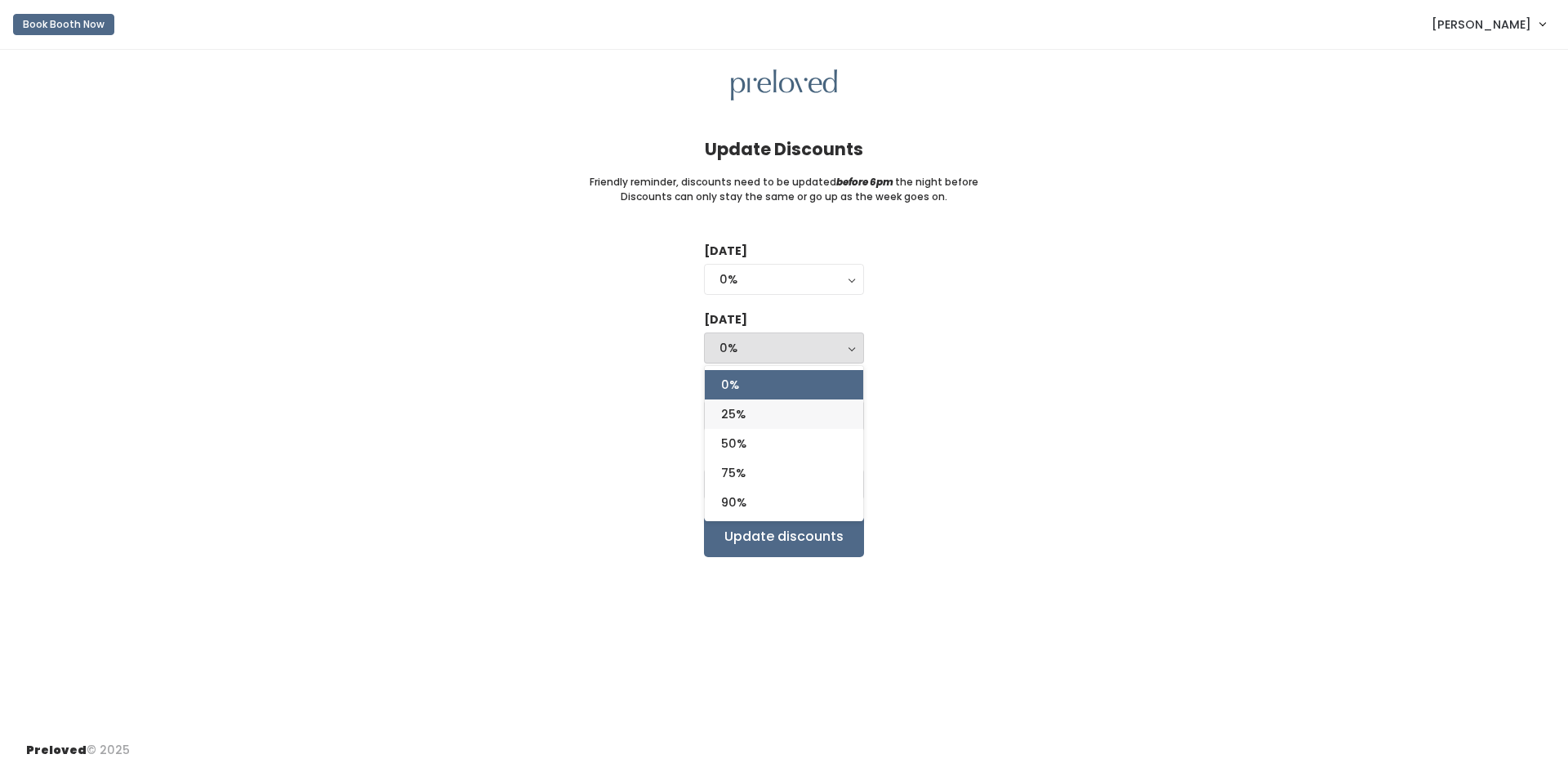
click at [791, 419] on link "25%" at bounding box center [784, 414] width 159 height 29
select select "25%"
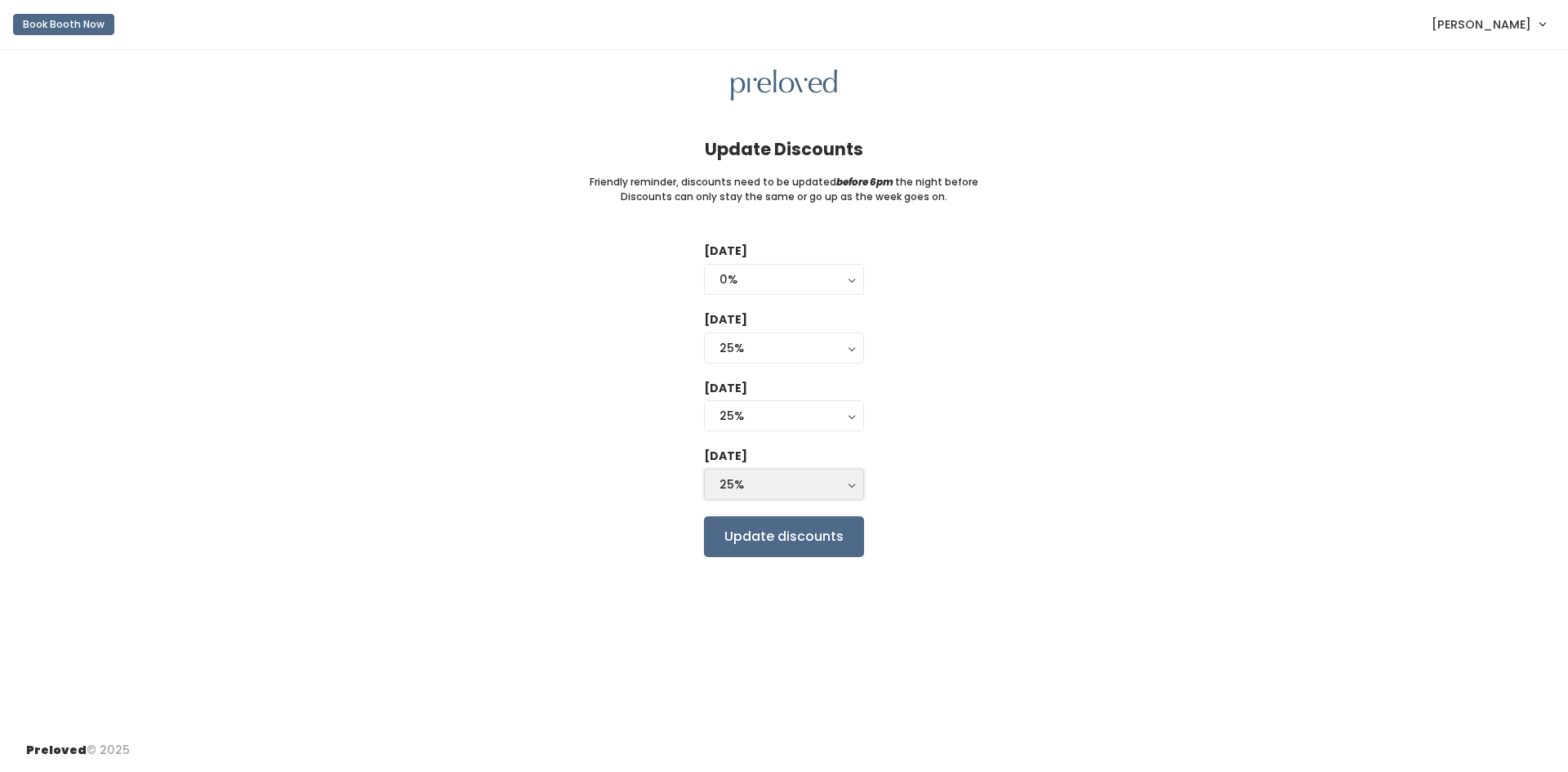
click at [811, 478] on div "25%" at bounding box center [784, 484] width 129 height 18
click at [769, 603] on link "75%" at bounding box center [784, 609] width 159 height 29
select select "75%"
click at [842, 420] on div "25%" at bounding box center [784, 416] width 129 height 18
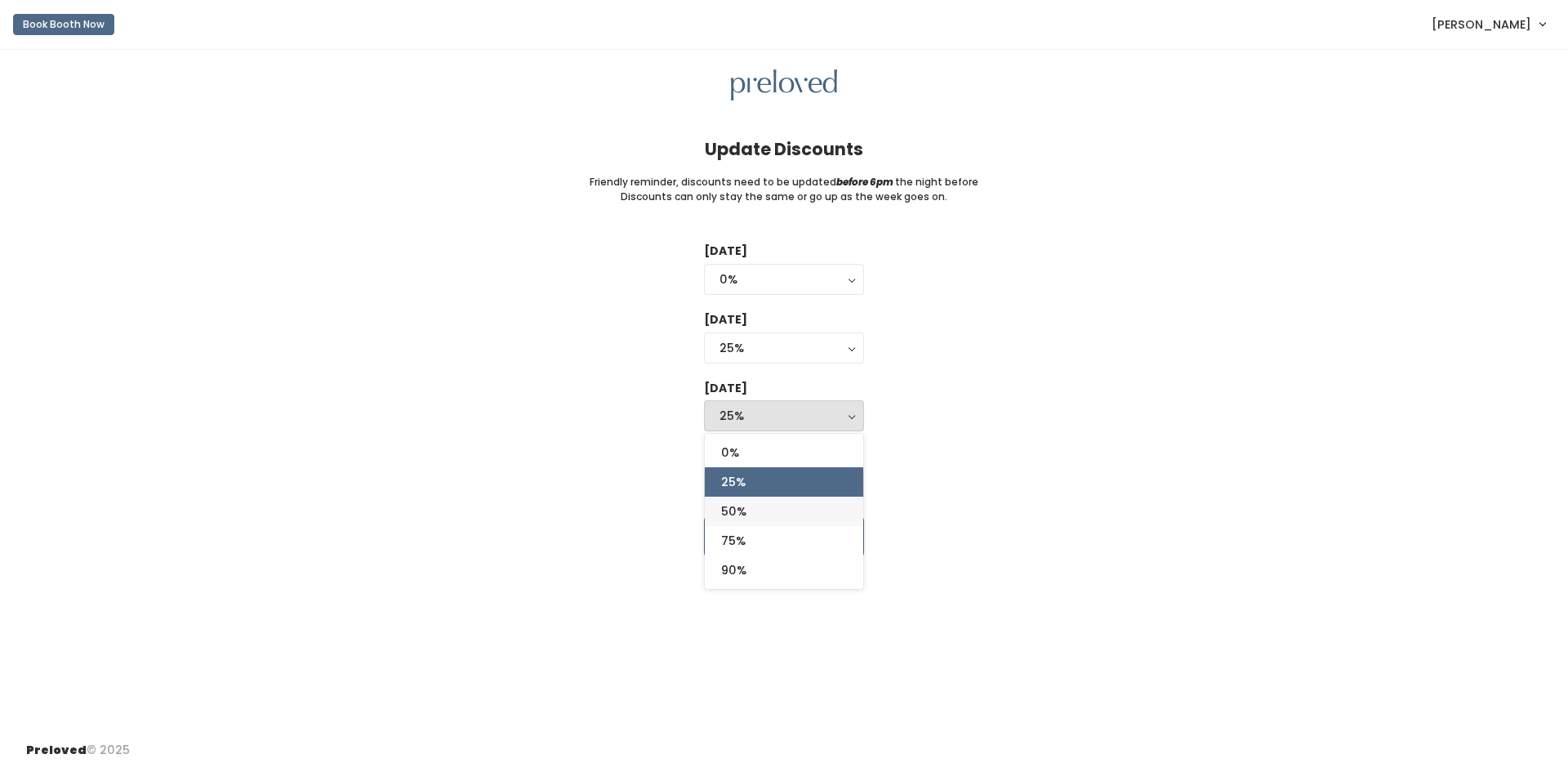
click at [818, 512] on link "50%" at bounding box center [784, 511] width 159 height 29
select select "50%"
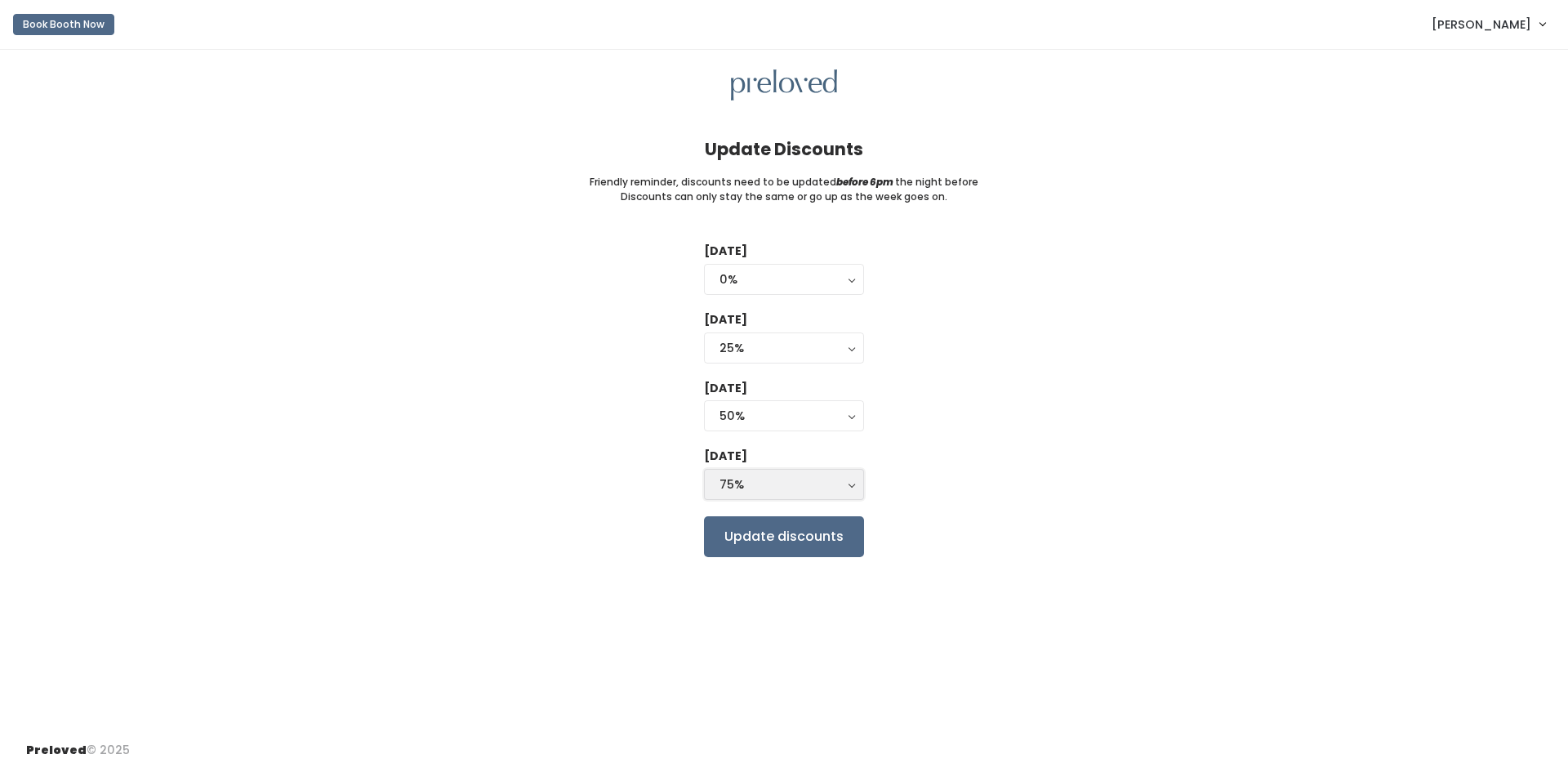
click at [756, 486] on div "75%" at bounding box center [784, 484] width 129 height 18
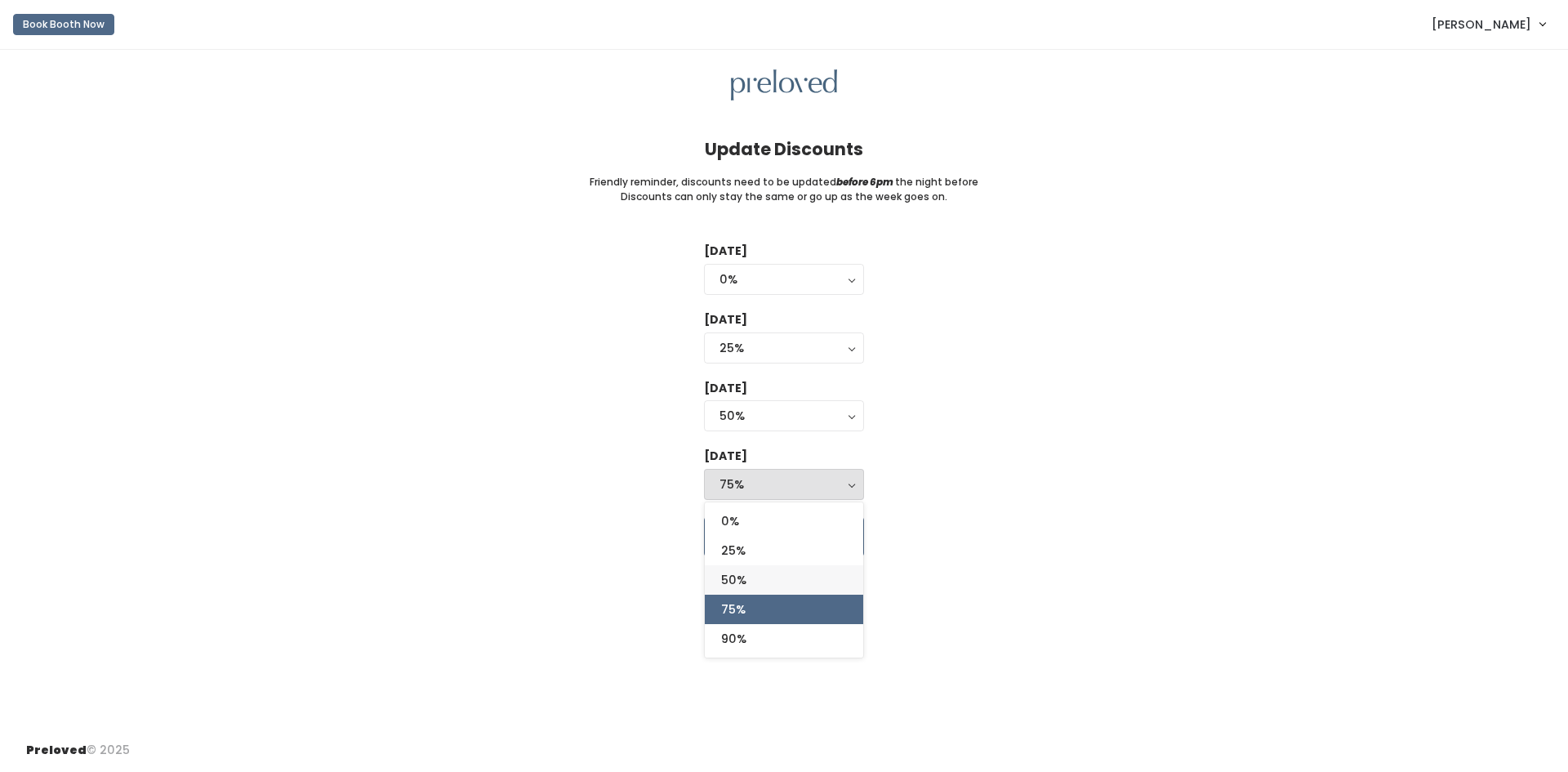
click at [792, 577] on link "50%" at bounding box center [784, 579] width 159 height 29
select select "50%"
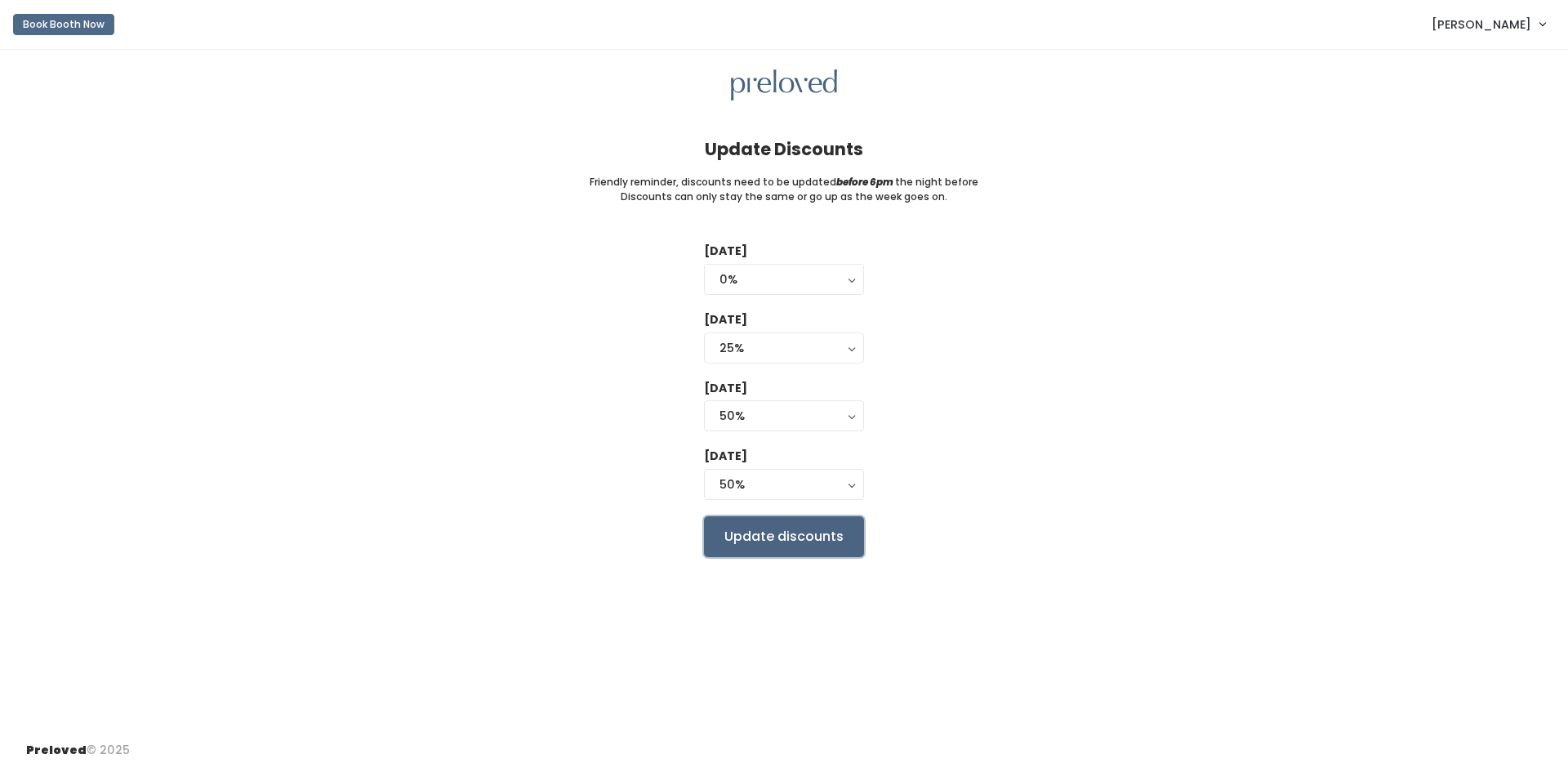
click at [804, 521] on input "Update discounts" at bounding box center [784, 536] width 160 height 41
